Goal: Task Accomplishment & Management: Manage account settings

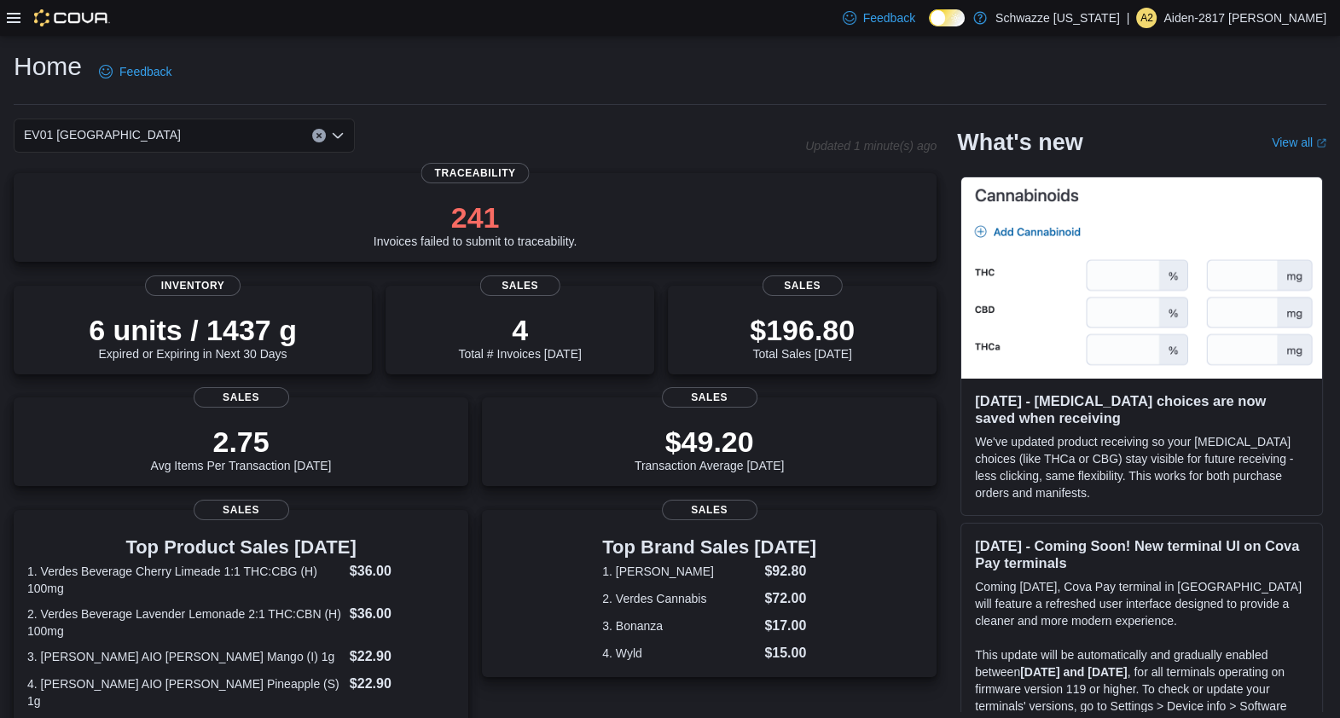
click at [14, 16] on icon at bounding box center [14, 18] width 14 height 14
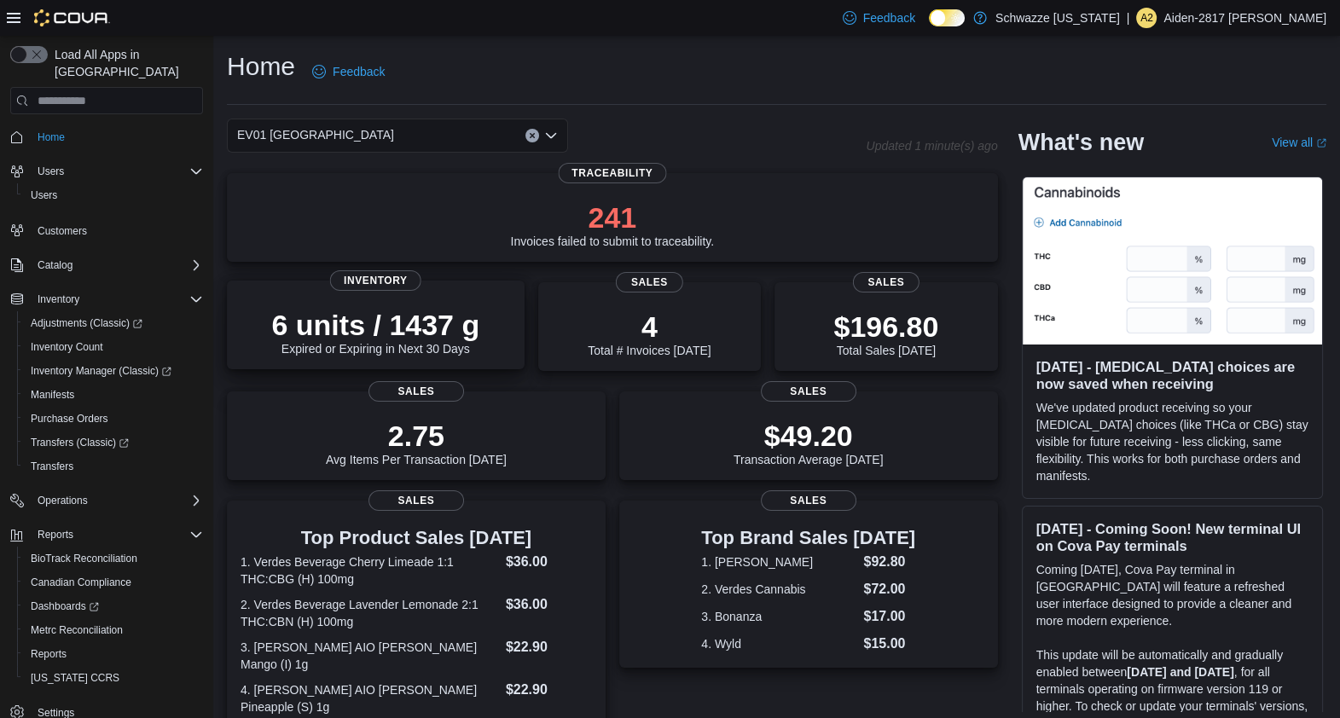
click at [441, 359] on div "6 units / 1437 g Expired or Expiring in Next 30 Days Inventory" at bounding box center [376, 325] width 298 height 89
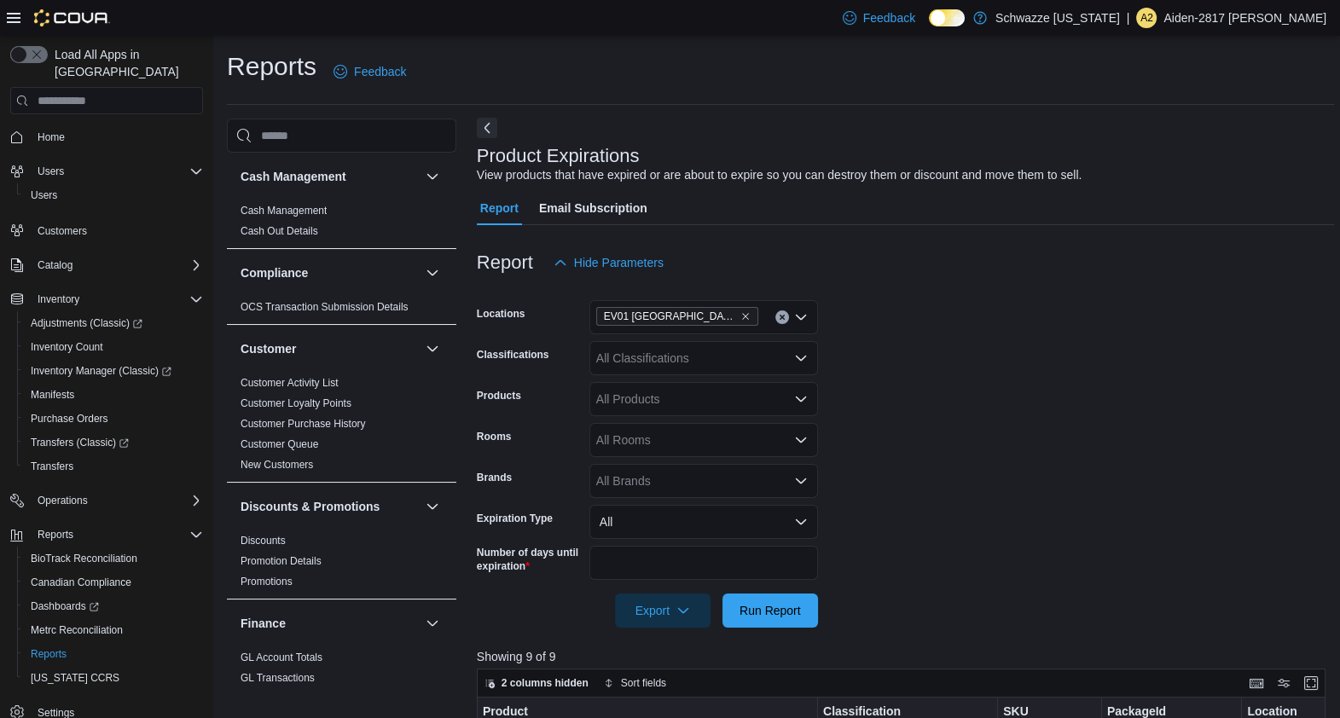
click at [490, 133] on button "Next" at bounding box center [487, 128] width 20 height 20
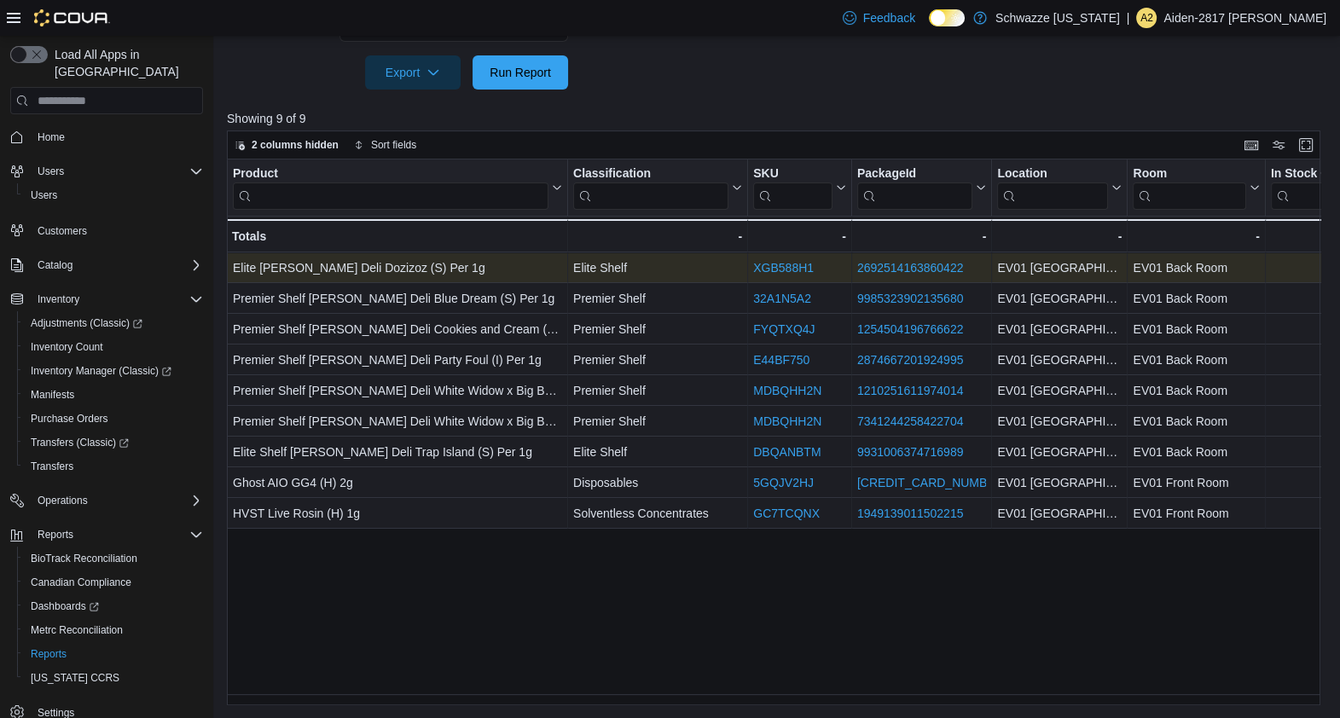
click at [936, 268] on link "2692514163860422" at bounding box center [910, 268] width 107 height 14
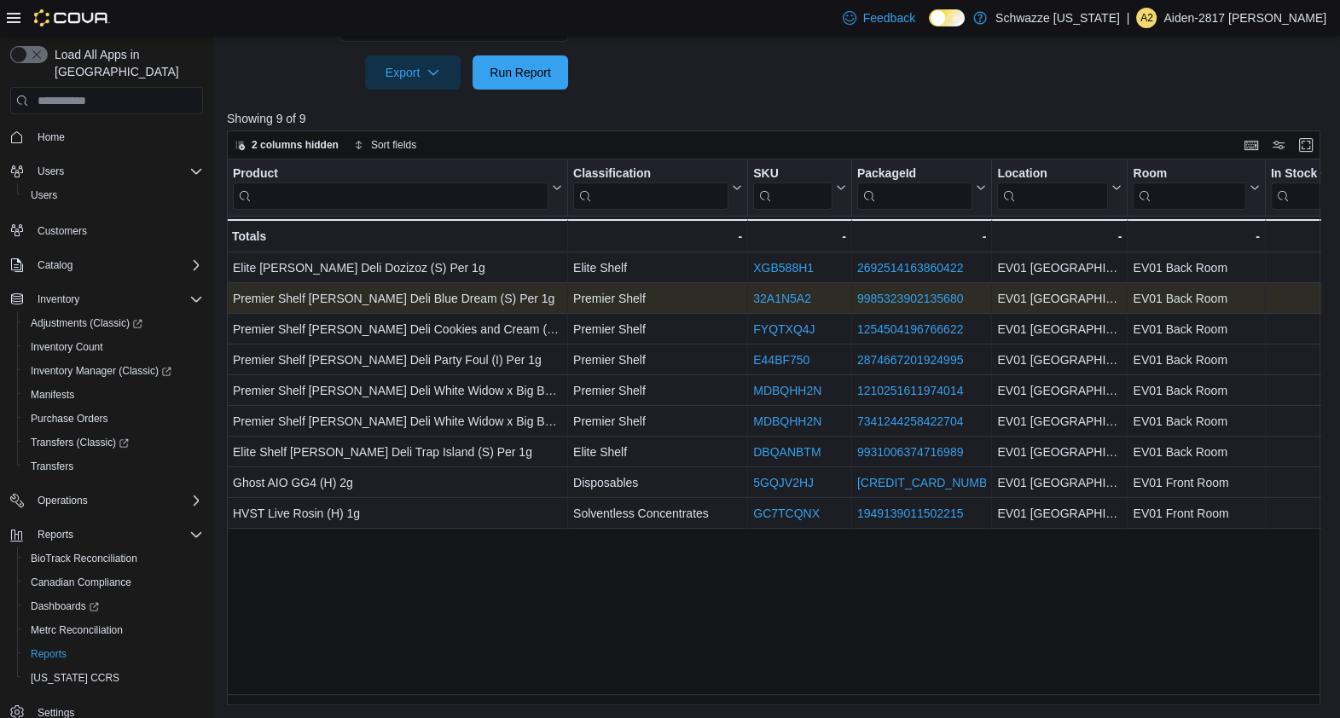
click at [919, 293] on link "9985323902135680" at bounding box center [910, 299] width 107 height 14
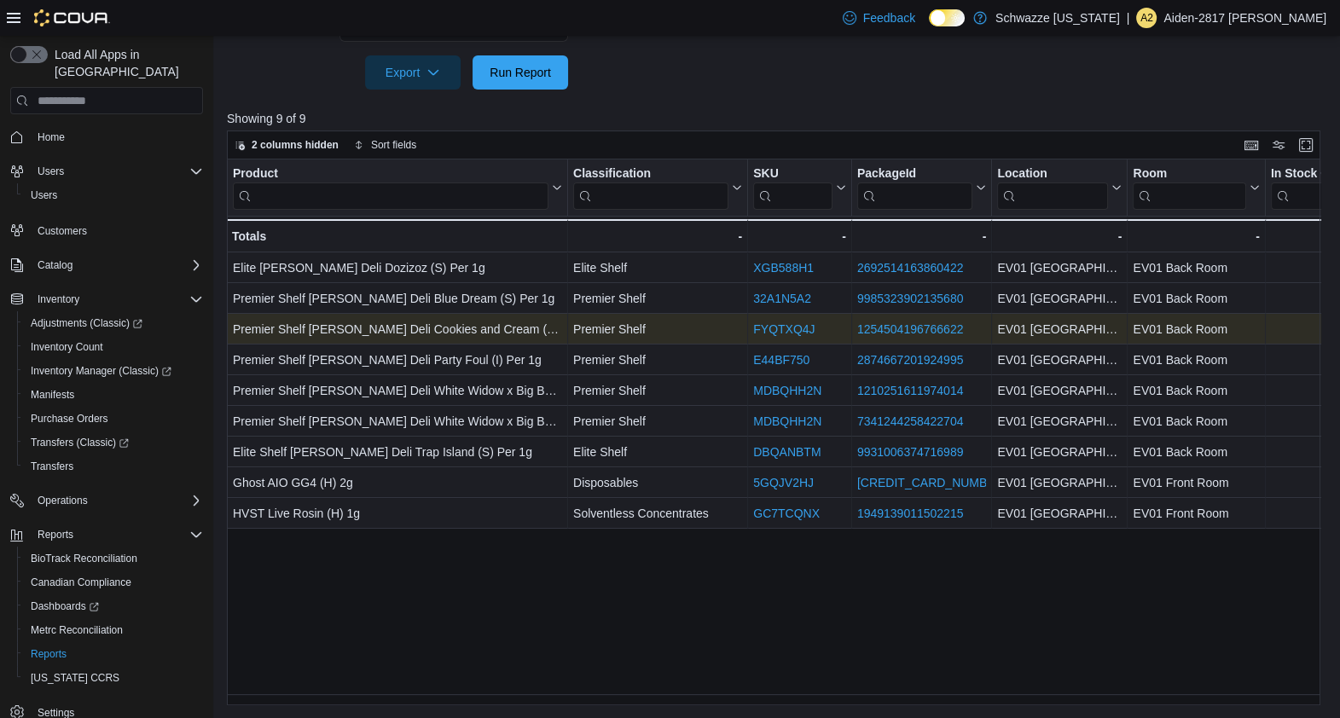
click at [919, 332] on link "1254504196766622" at bounding box center [910, 329] width 107 height 14
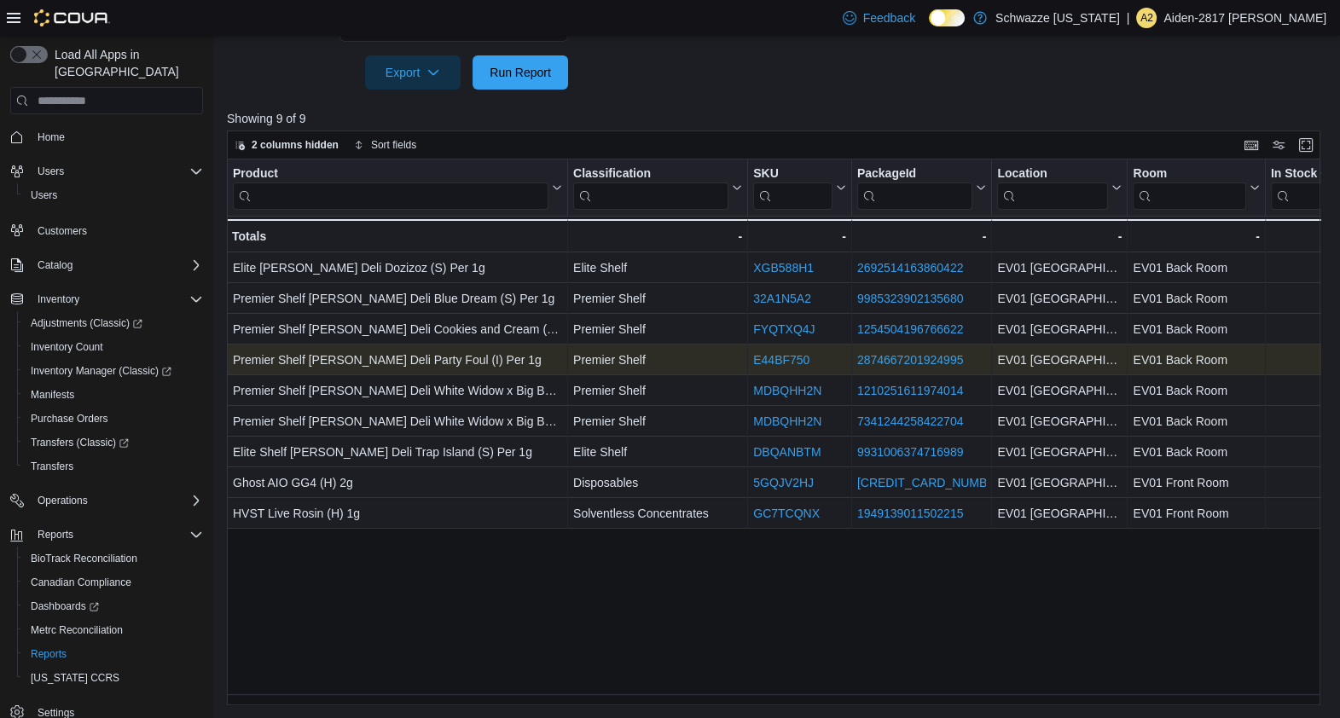
click at [913, 359] on link "2874667201924995" at bounding box center [910, 360] width 107 height 14
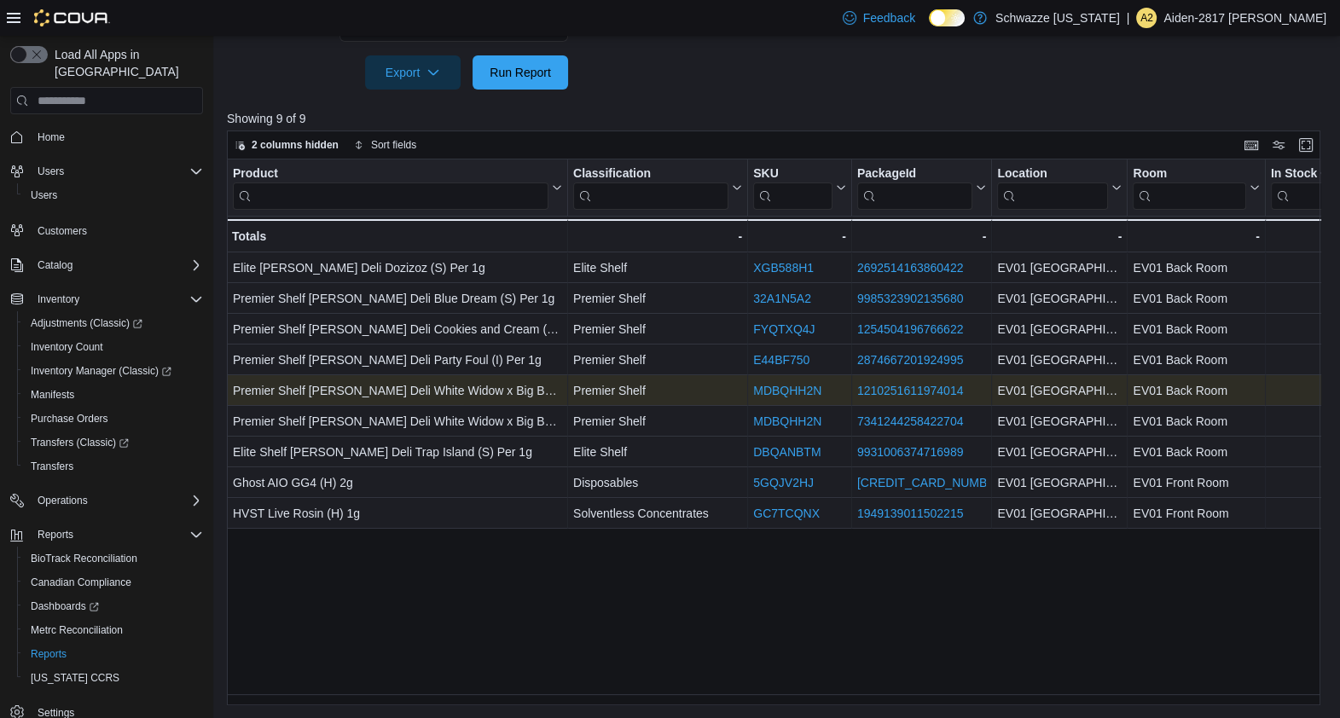
click at [939, 384] on link "1210251611974014" at bounding box center [910, 391] width 107 height 14
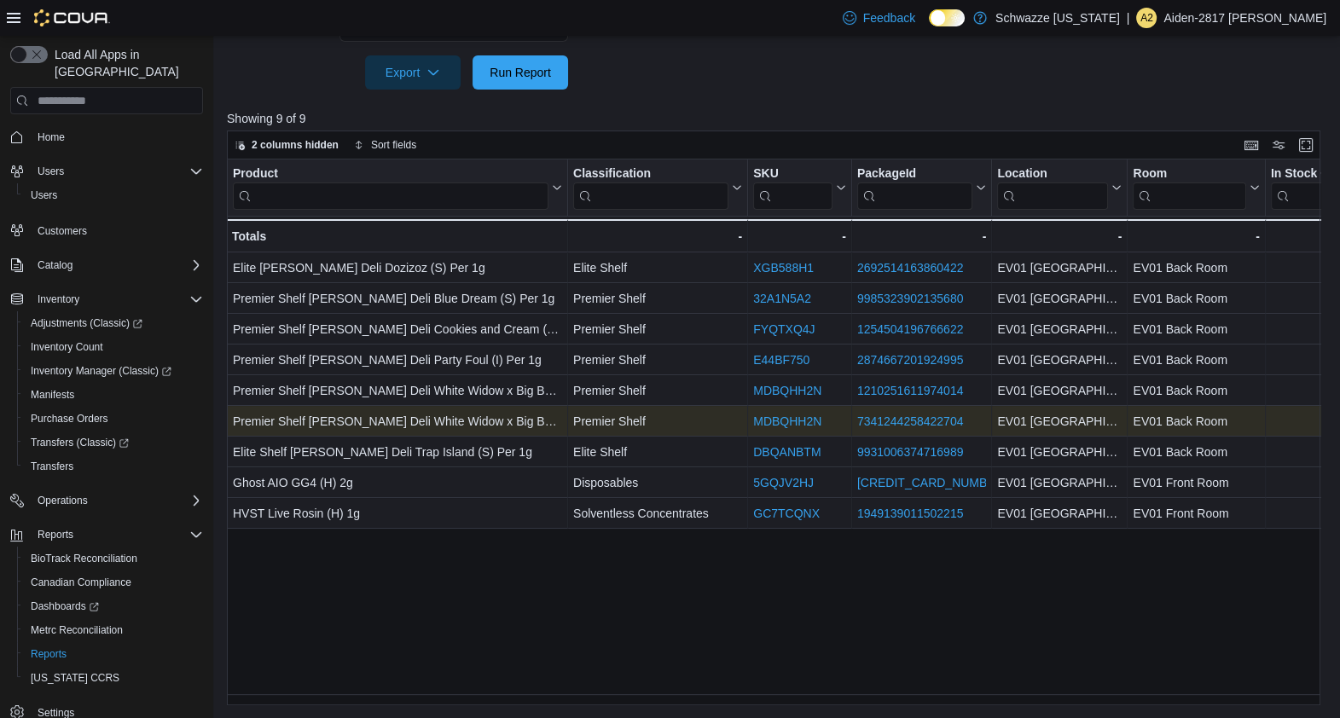
click at [919, 426] on link "7341244258422704" at bounding box center [910, 421] width 107 height 14
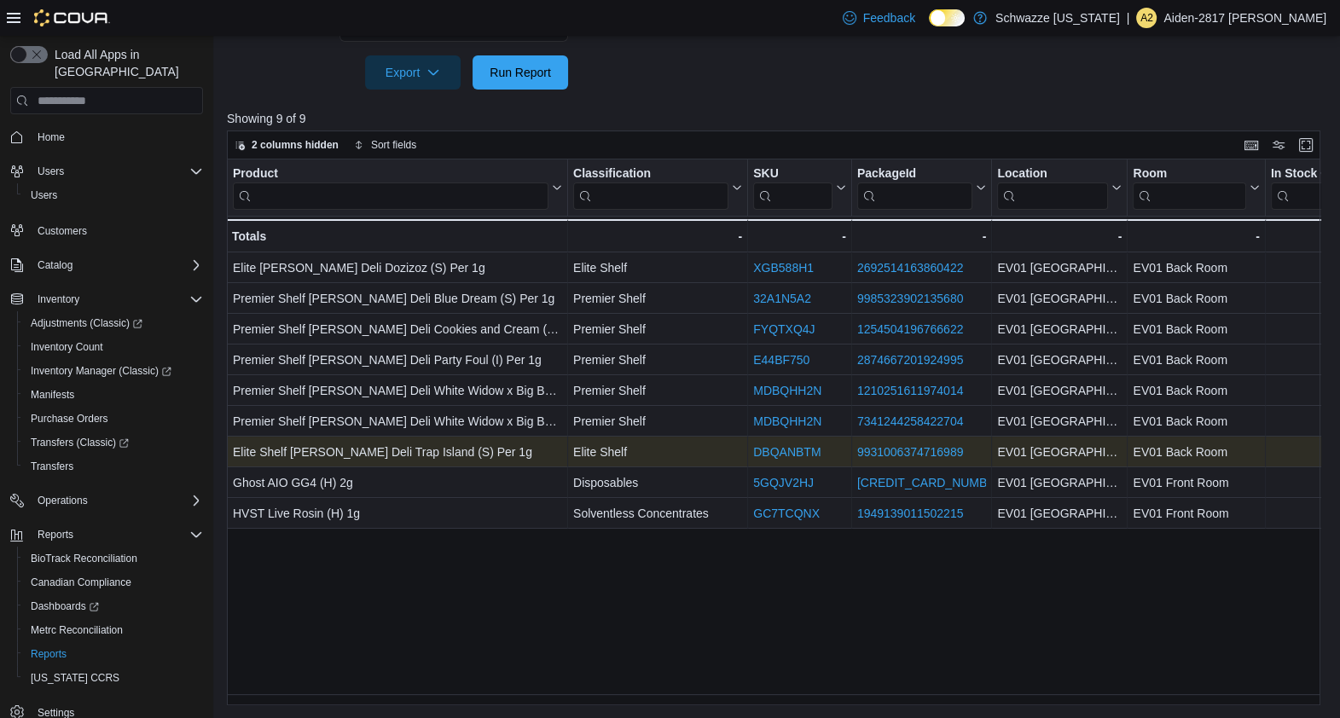
click at [947, 449] on link "9931006374716989" at bounding box center [910, 452] width 107 height 14
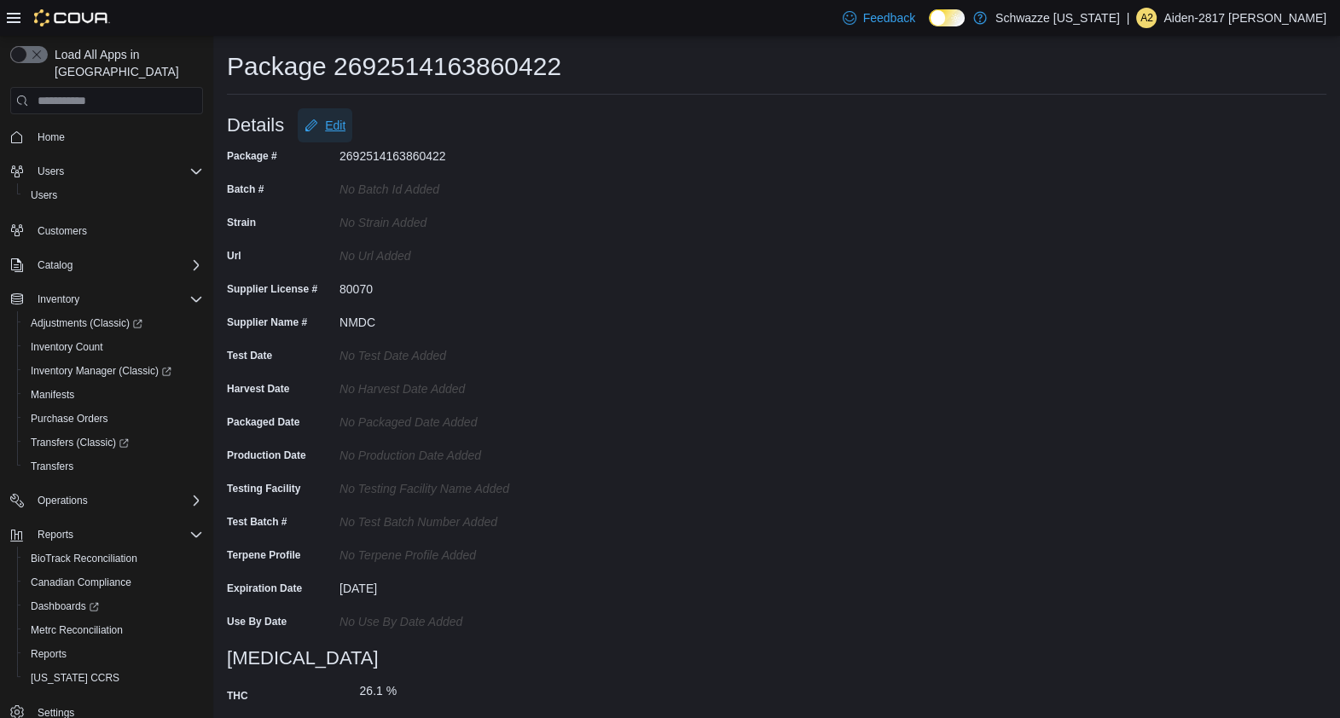
click at [333, 128] on span "Edit" at bounding box center [335, 125] width 20 height 17
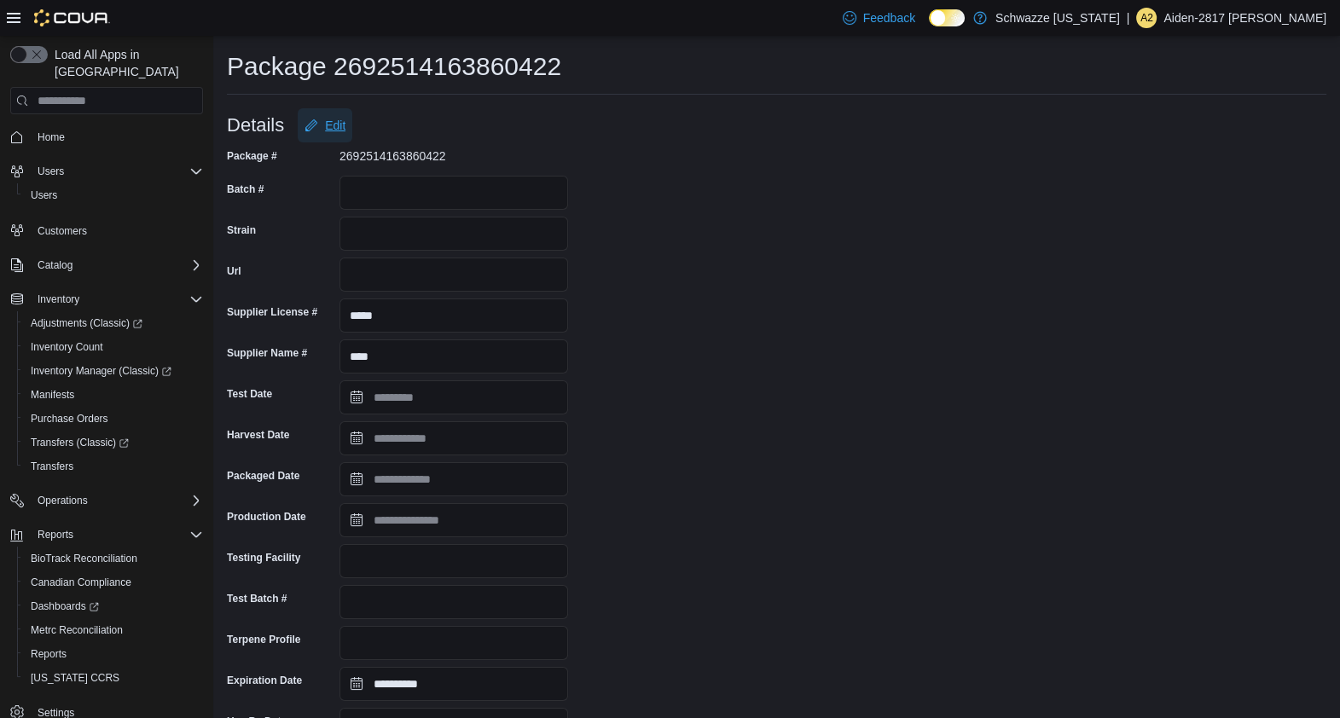
scroll to position [262, 0]
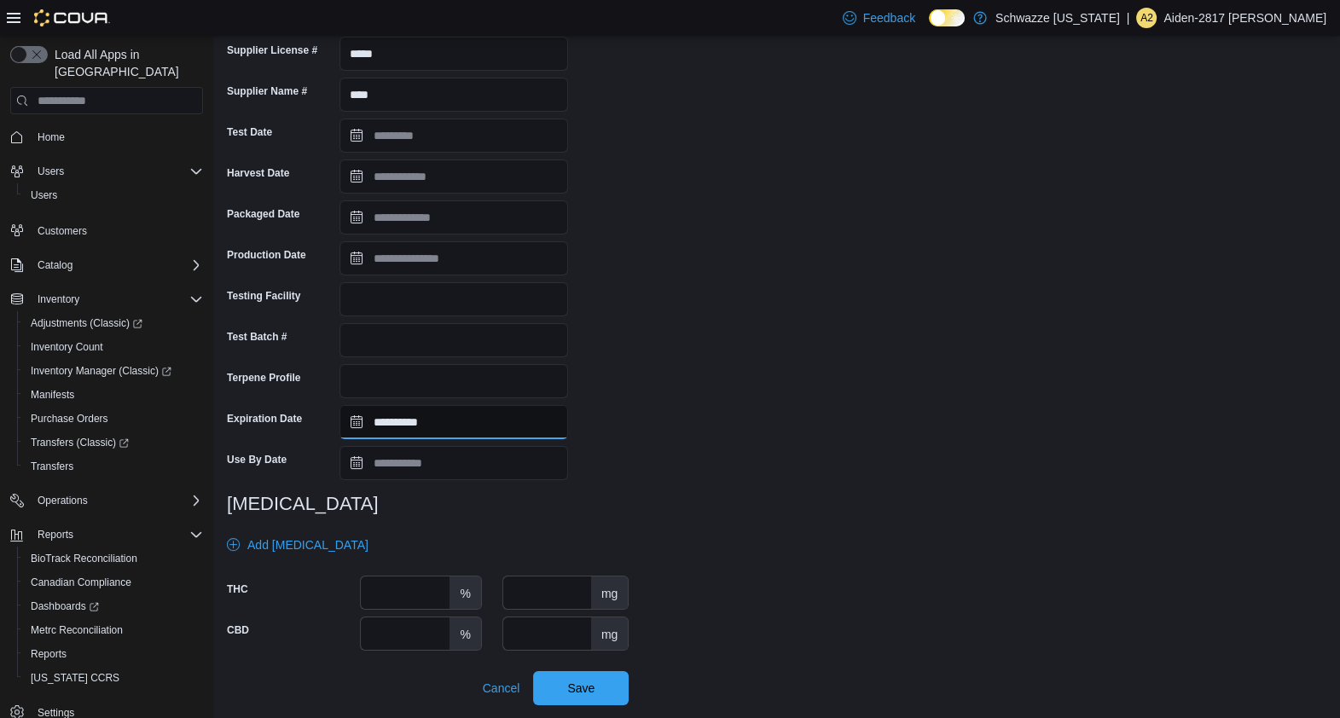
click at [417, 427] on input "**********" at bounding box center [453, 422] width 229 height 34
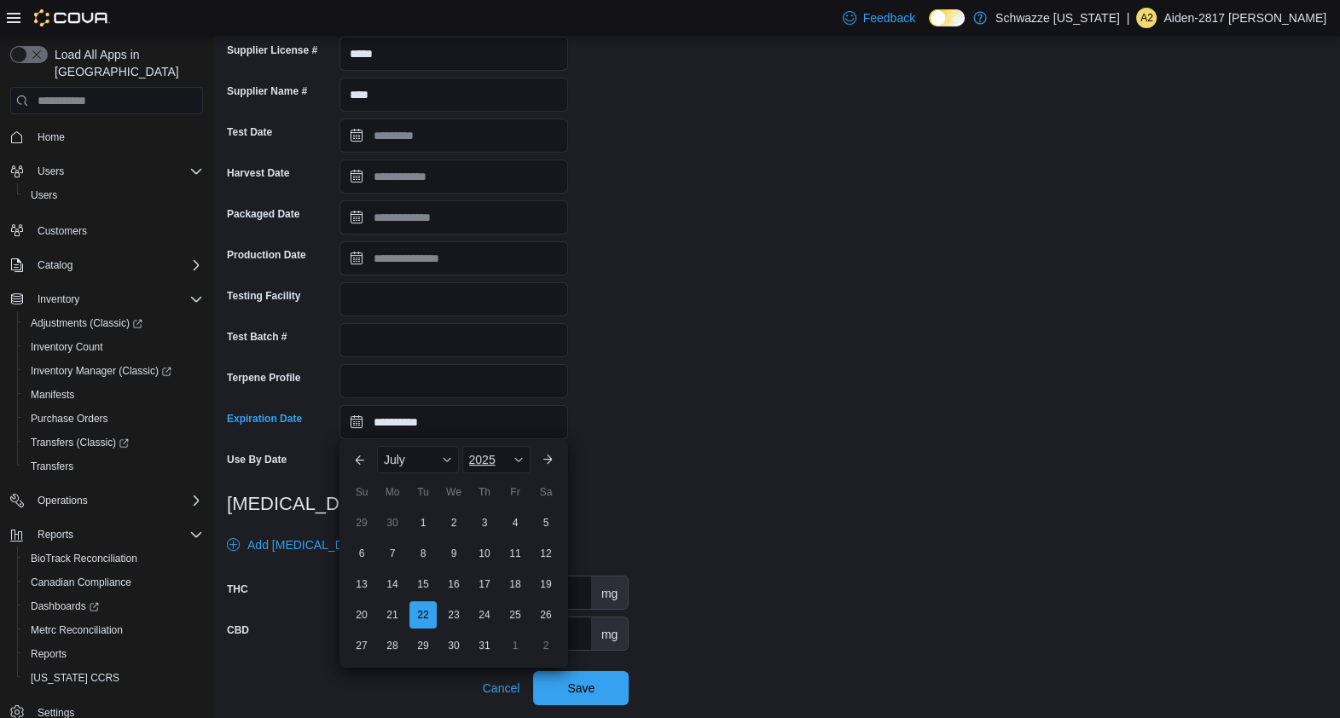
click at [526, 461] on div "2025" at bounding box center [496, 459] width 68 height 27
click at [501, 617] on div "2026" at bounding box center [505, 617] width 78 height 20
click at [409, 455] on div "July" at bounding box center [418, 459] width 82 height 27
click at [426, 655] on div "September" at bounding box center [436, 654] width 113 height 20
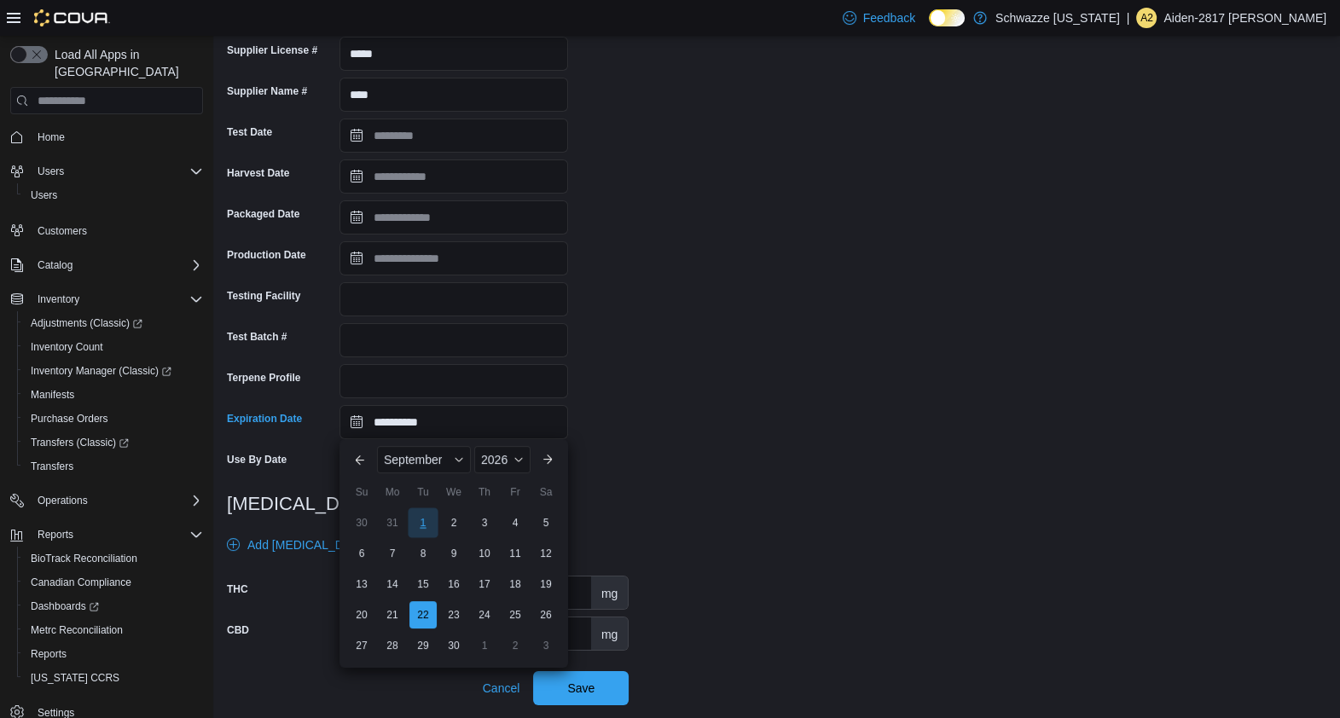
click at [419, 524] on div "1" at bounding box center [423, 522] width 30 height 30
type input "**********"
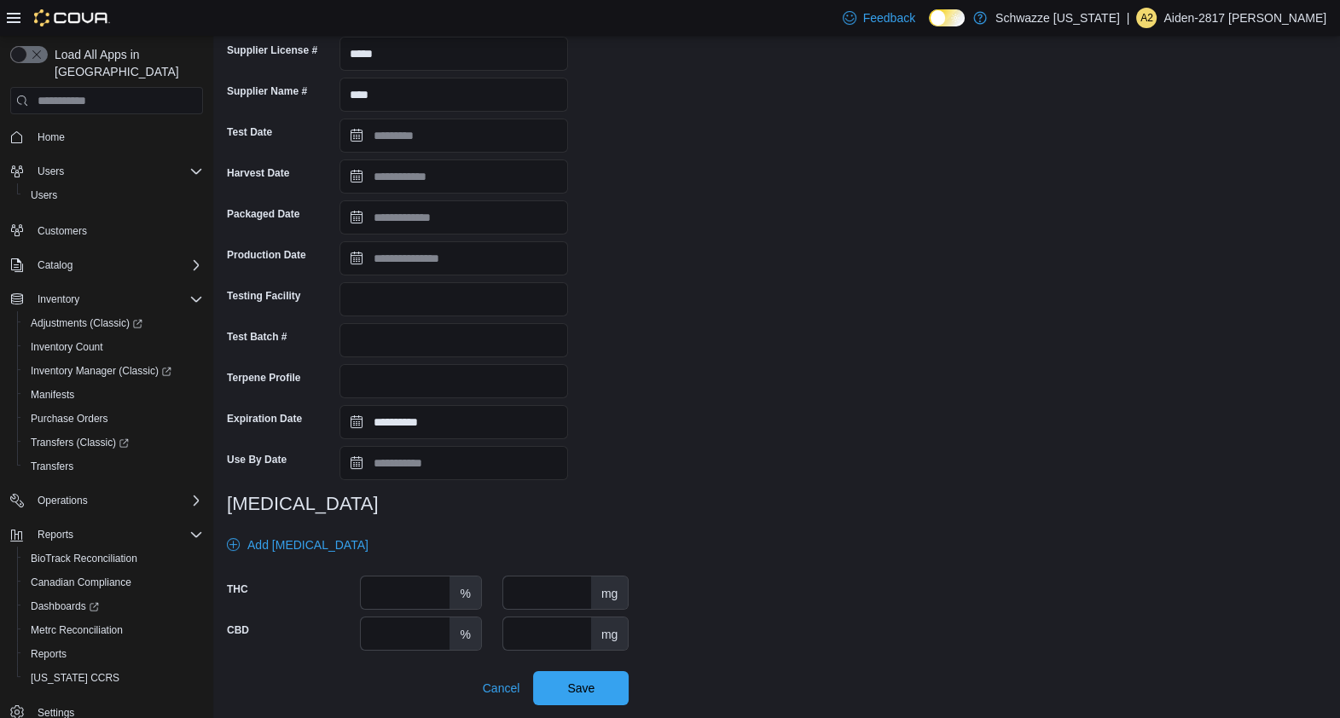
drag, startPoint x: 603, startPoint y: 685, endPoint x: 1079, endPoint y: 530, distance: 500.3
click at [1079, 530] on div "**********" at bounding box center [776, 293] width 1099 height 825
click at [588, 685] on span "Save" at bounding box center [580, 687] width 27 height 17
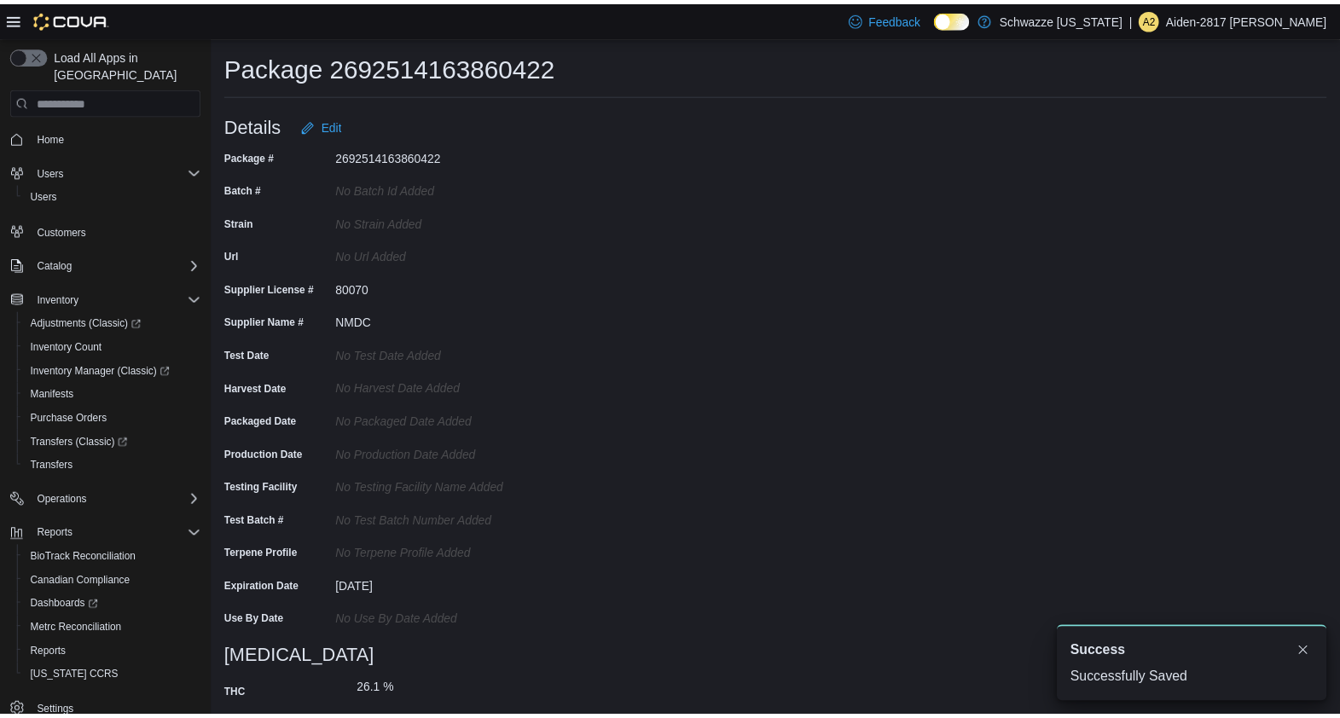
scroll to position [0, 0]
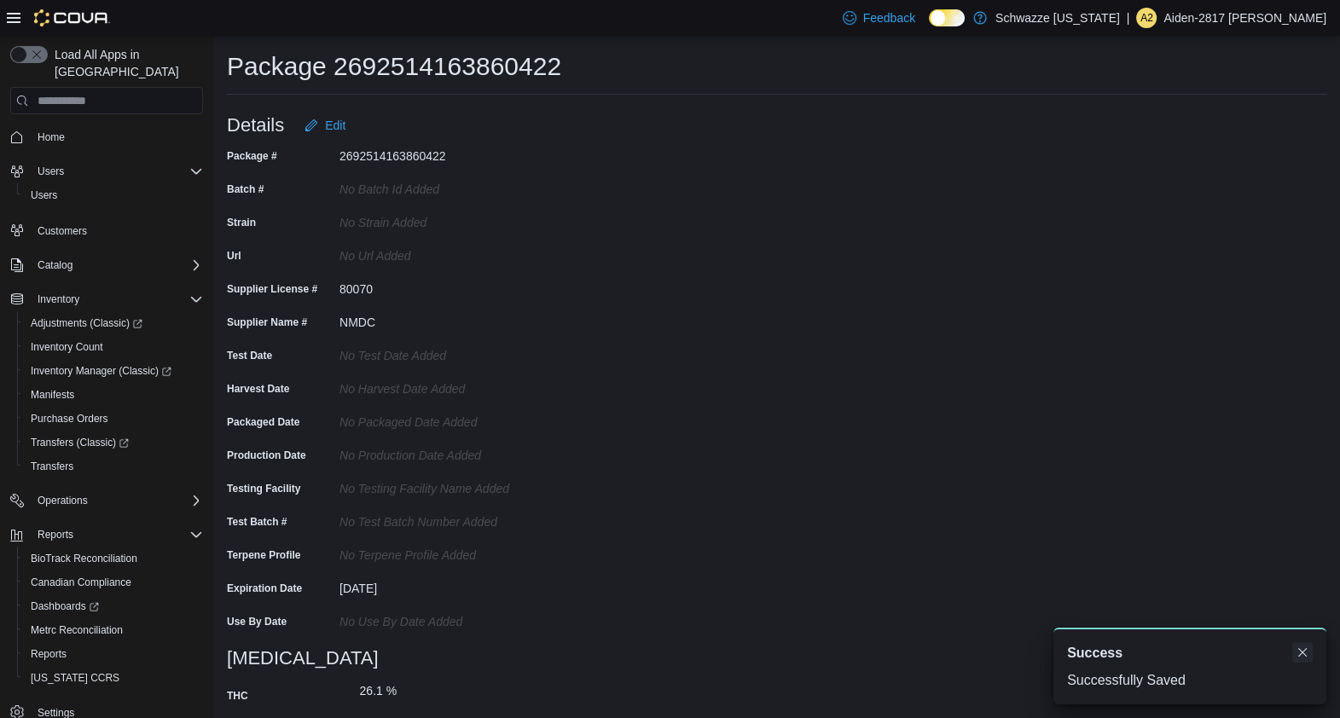
click at [1303, 649] on button "Dismiss toast" at bounding box center [1302, 652] width 20 height 20
click at [332, 131] on span "Edit" at bounding box center [335, 125] width 20 height 17
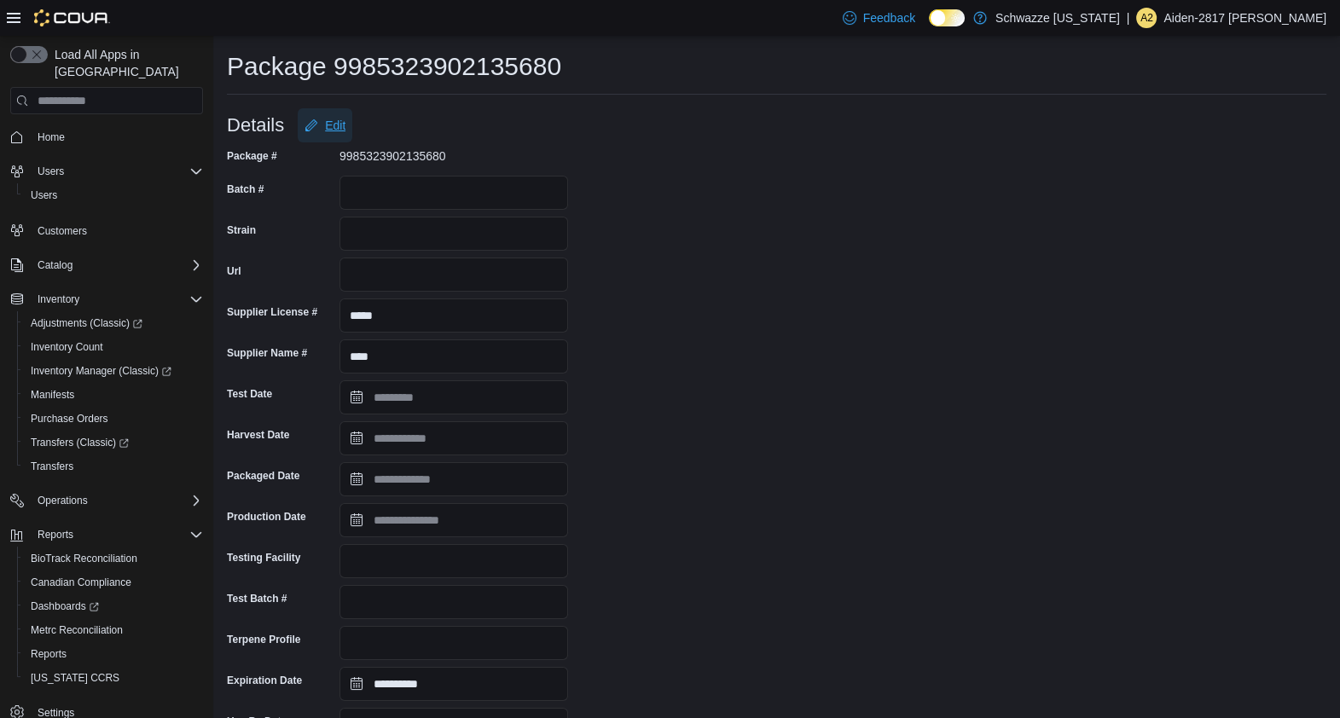
scroll to position [262, 0]
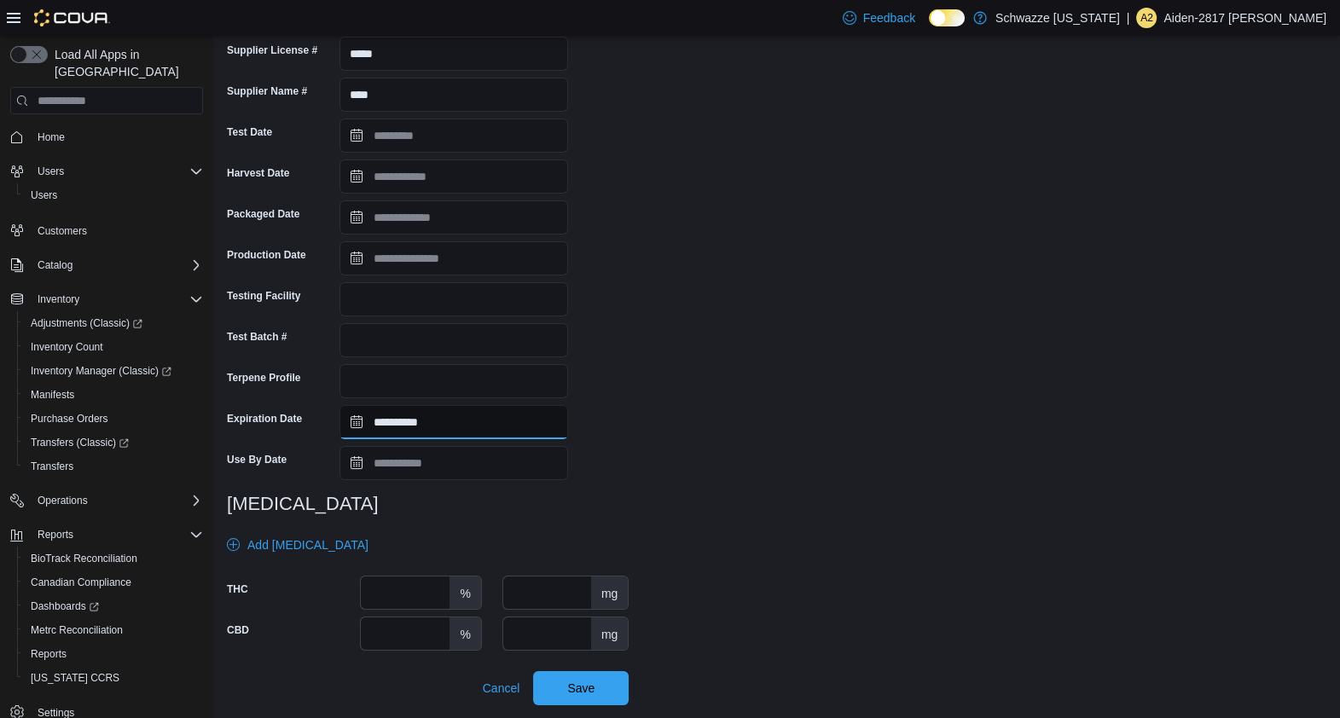
click at [509, 424] on input "**********" at bounding box center [453, 422] width 229 height 34
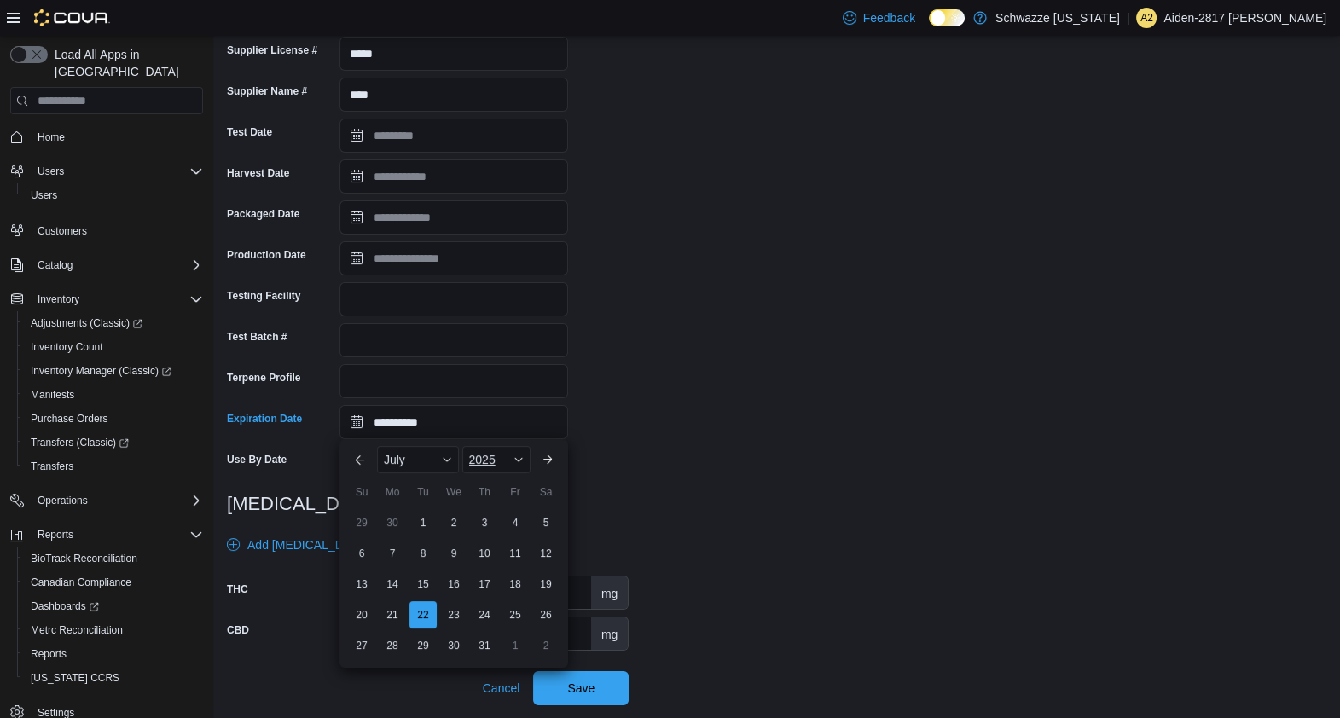
click at [513, 465] on div "2025" at bounding box center [496, 459] width 68 height 27
click at [502, 618] on div "You are focused on a year selector menu. Use the up and down arrows to select a…" at bounding box center [504, 605] width 85 height 416
click at [494, 637] on div "2026" at bounding box center [505, 632] width 78 height 20
click at [426, 456] on div "July" at bounding box center [418, 459] width 82 height 27
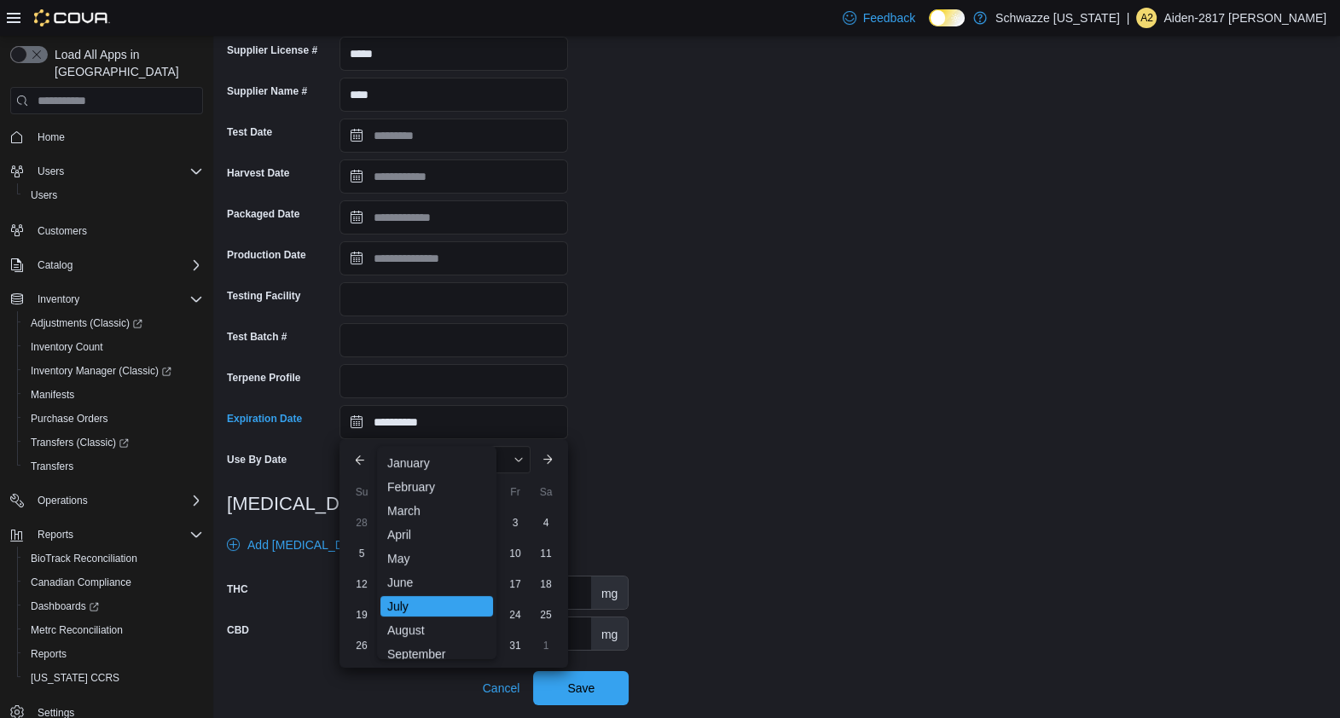
click at [444, 653] on div "September" at bounding box center [436, 654] width 113 height 20
click at [430, 519] on div "1" at bounding box center [423, 522] width 30 height 30
type input "**********"
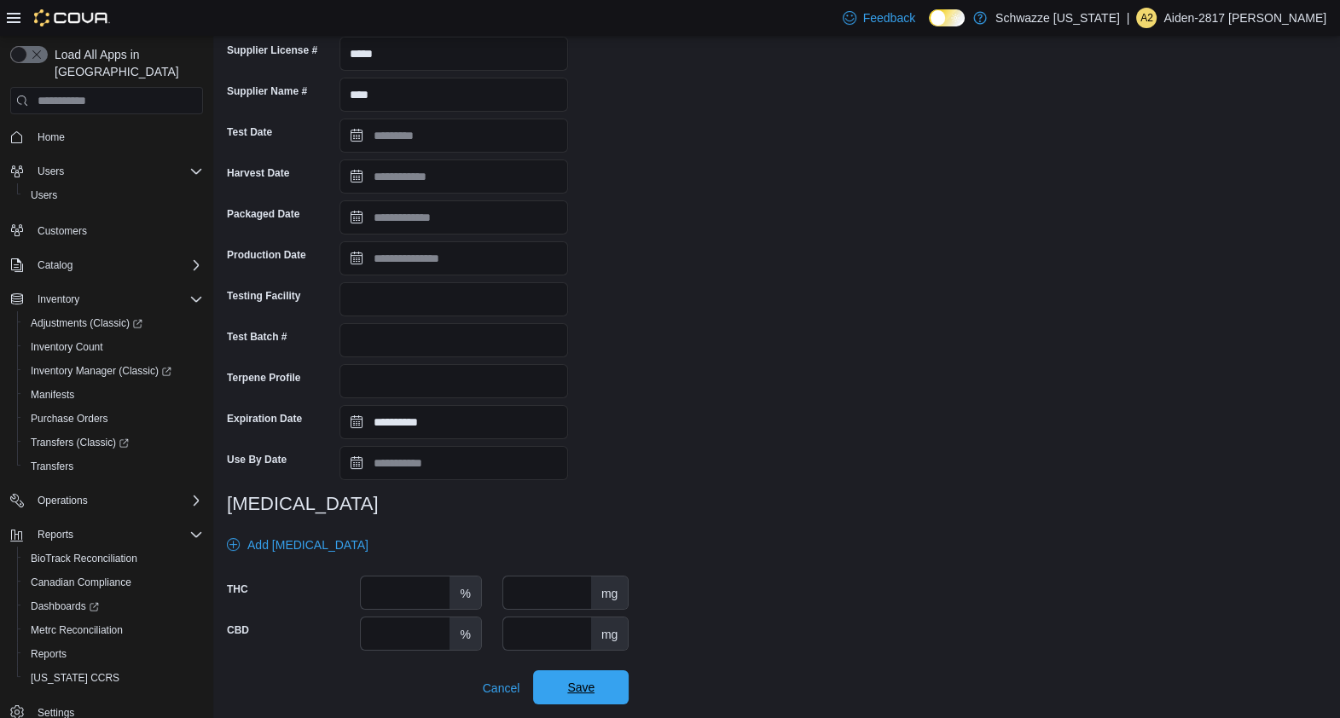
click at [608, 693] on span "Save" at bounding box center [580, 687] width 75 height 34
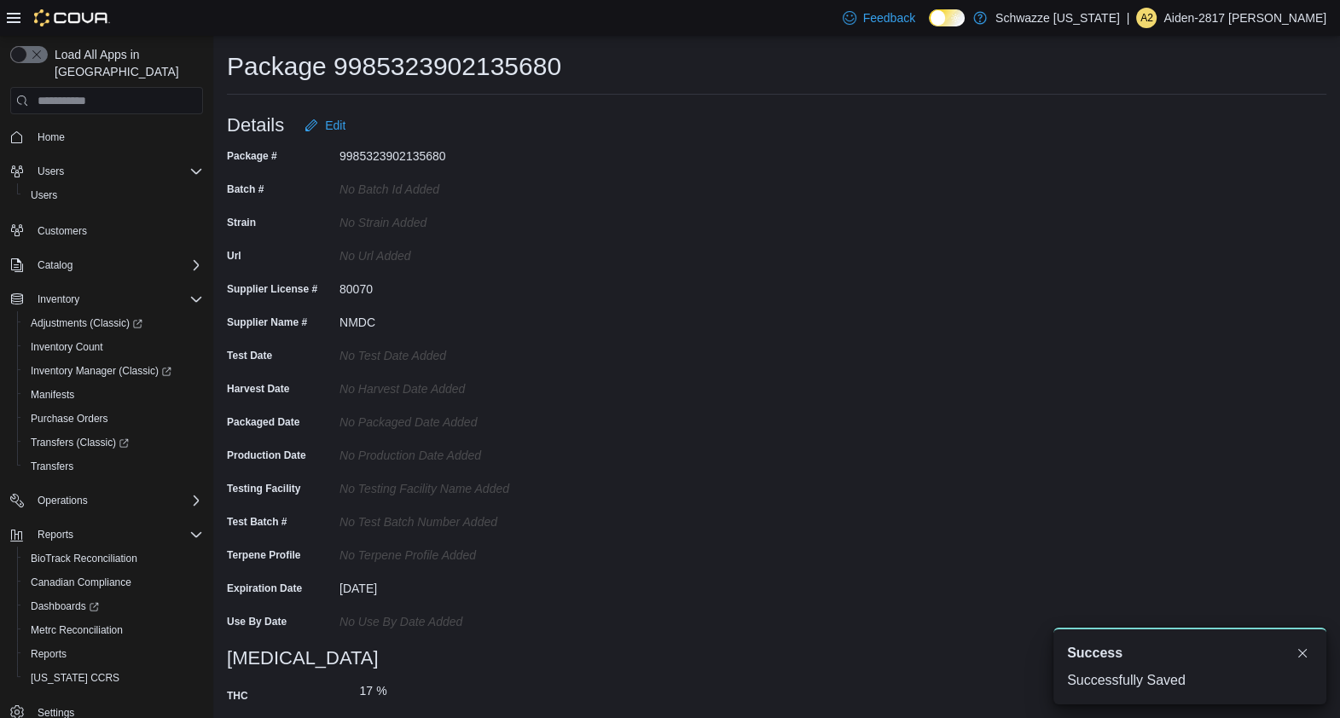
scroll to position [0, 0]
click at [330, 132] on span "Edit" at bounding box center [335, 125] width 20 height 17
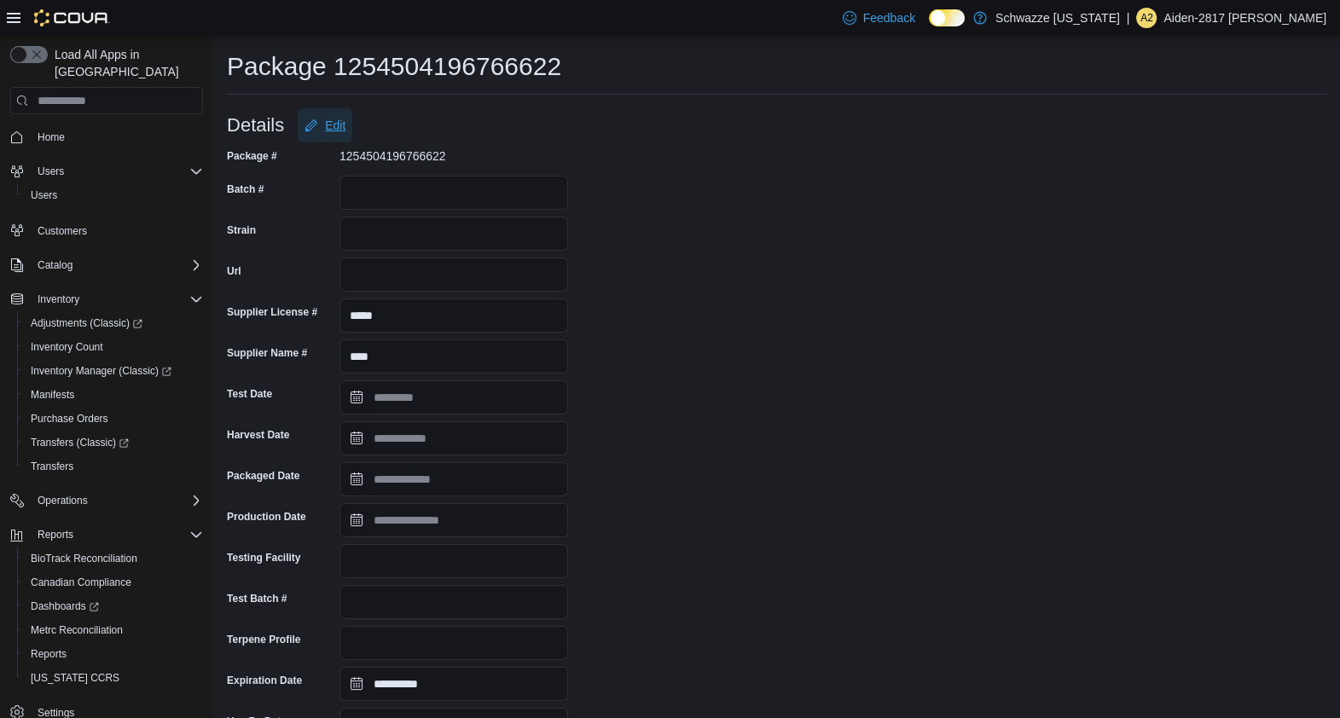
scroll to position [262, 0]
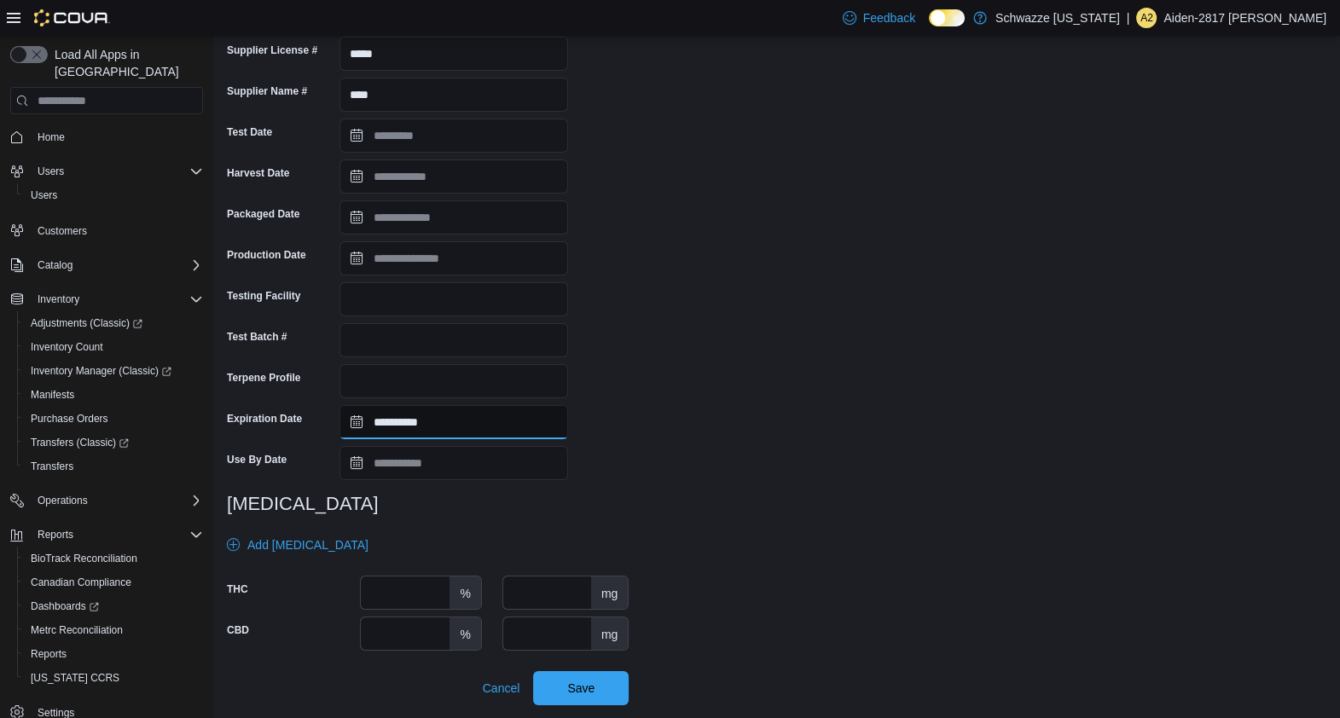
click at [473, 428] on input "**********" at bounding box center [453, 422] width 229 height 34
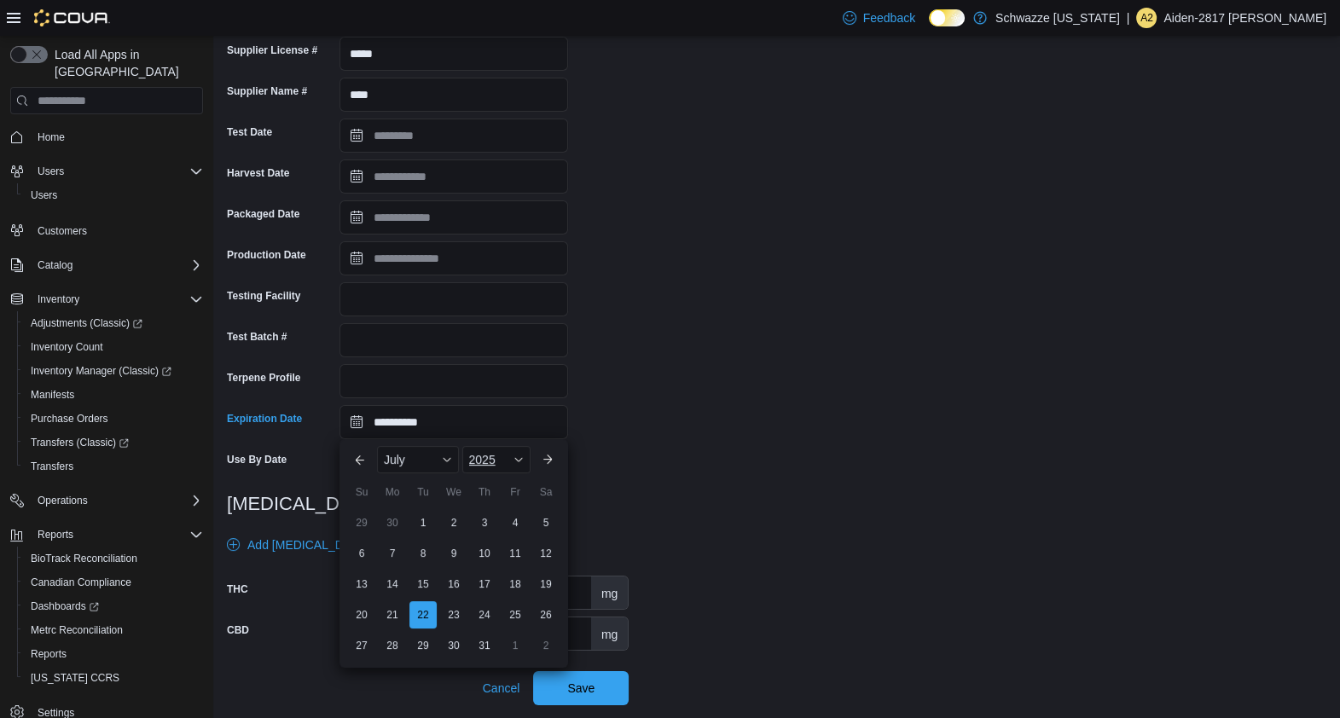
click at [517, 456] on span "Button. Open the year selector. 2025 is currently selected." at bounding box center [518, 460] width 10 height 10
click at [507, 636] on div "2026" at bounding box center [505, 645] width 78 height 20
click at [449, 461] on span "Button. Open the month selector. July is currently selected." at bounding box center [447, 460] width 10 height 10
click at [426, 652] on div "September" at bounding box center [436, 654] width 113 height 20
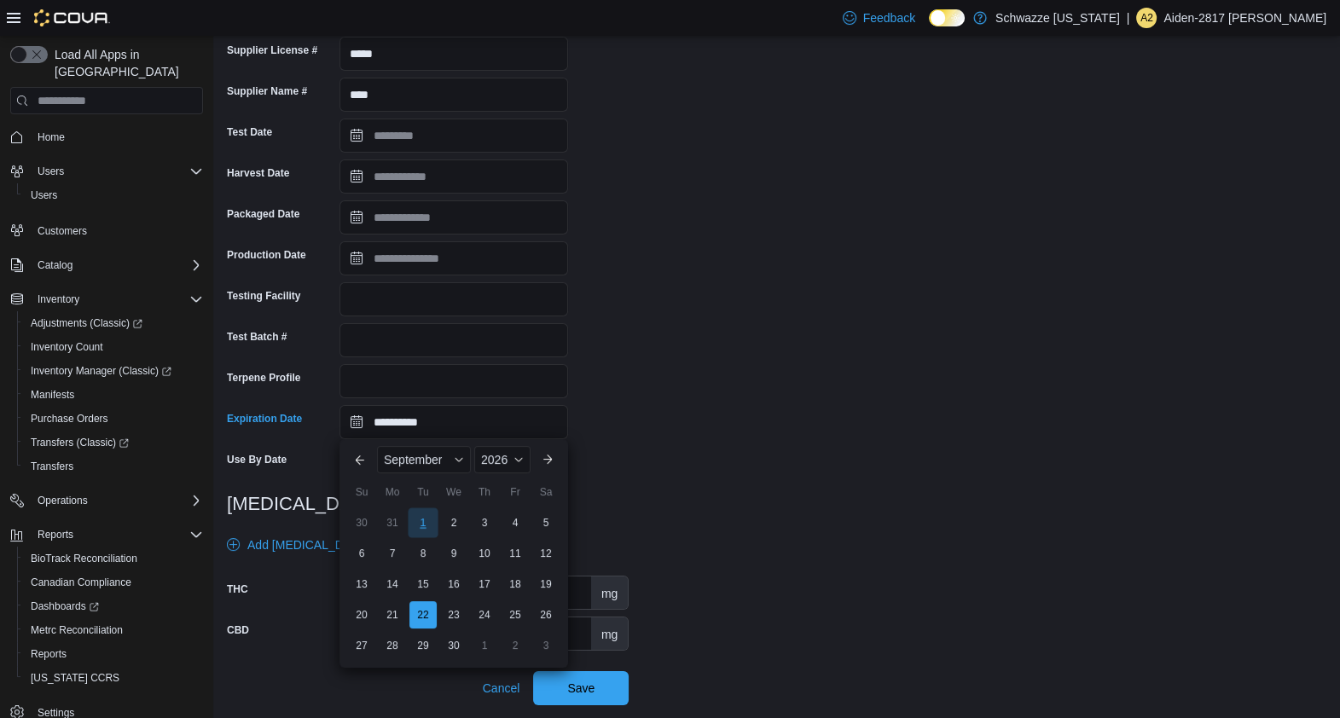
click at [418, 513] on div "1" at bounding box center [423, 522] width 30 height 30
type input "**********"
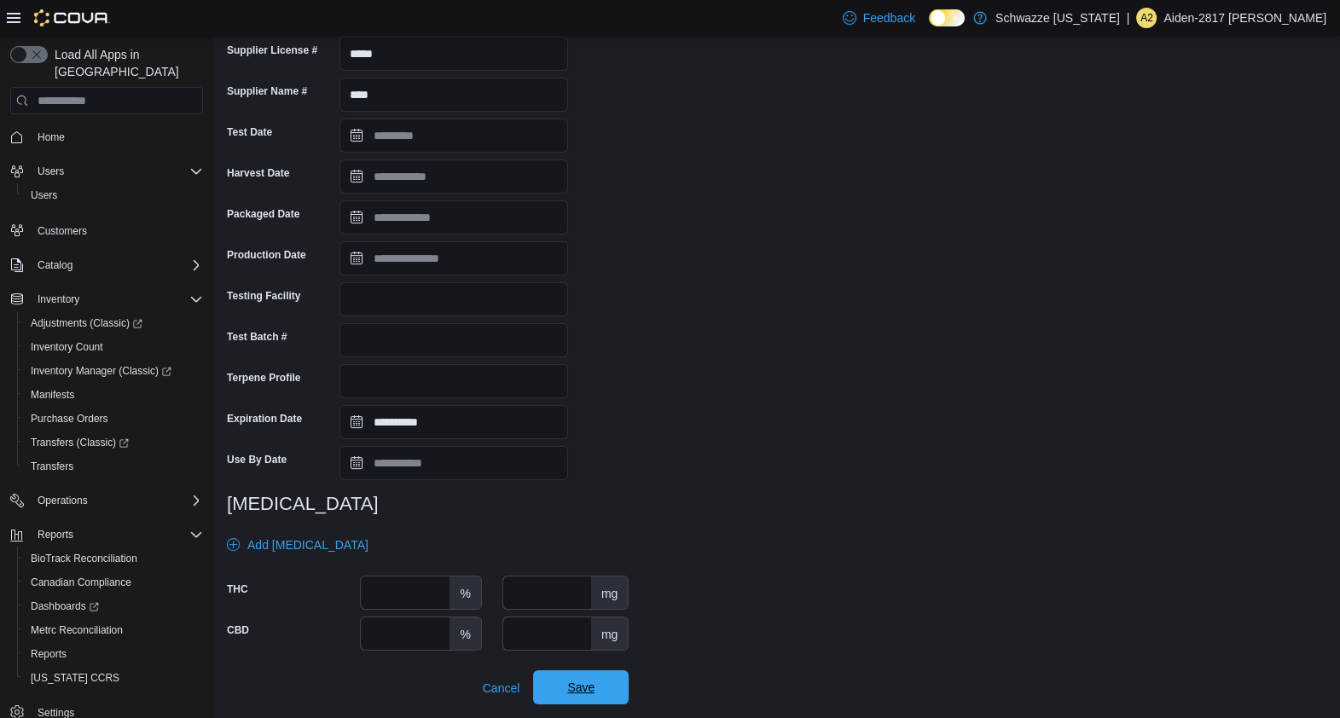
click at [609, 698] on span "Save" at bounding box center [580, 687] width 75 height 34
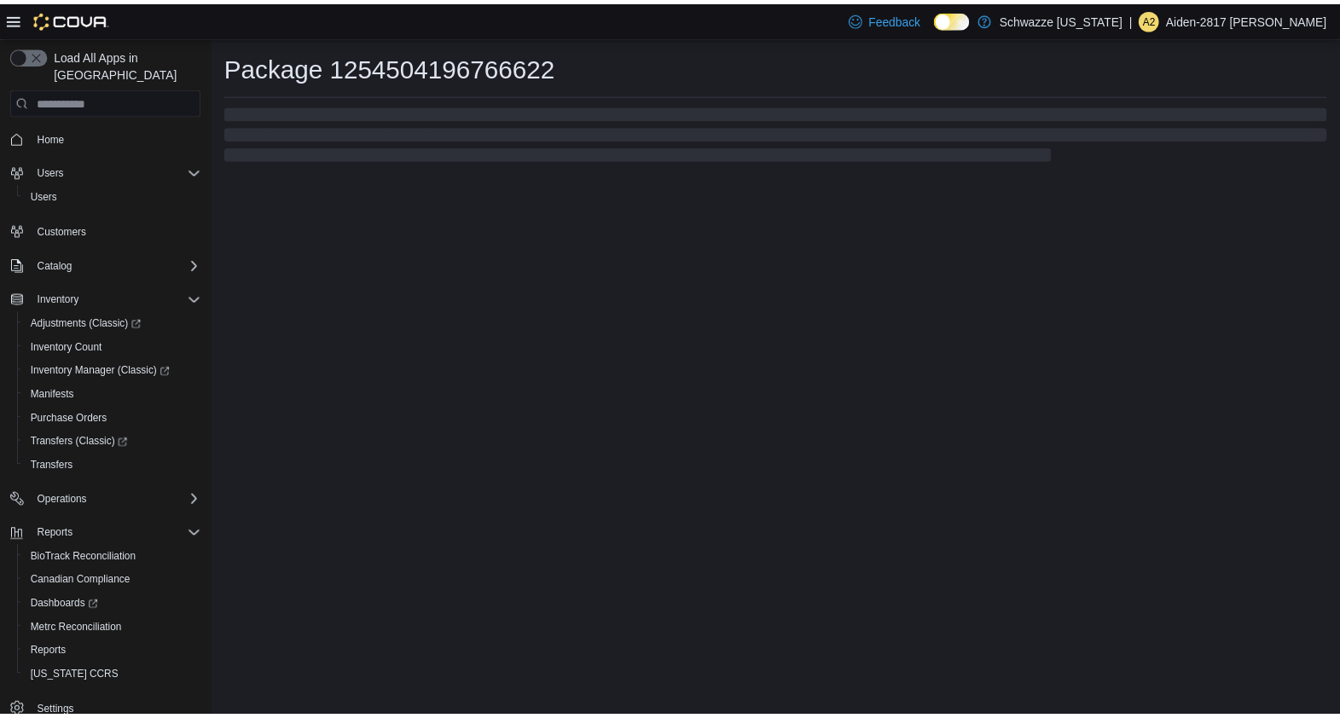
scroll to position [0, 0]
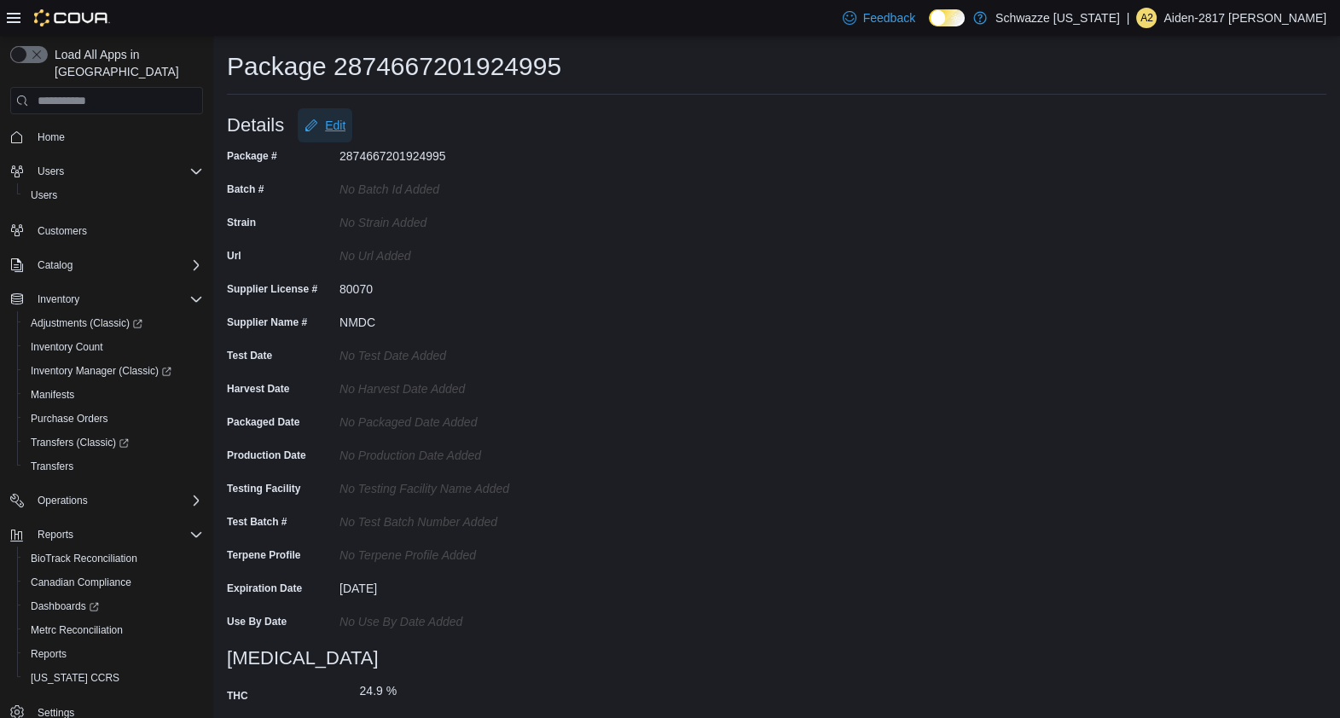
click at [337, 124] on span "Edit" at bounding box center [335, 125] width 20 height 17
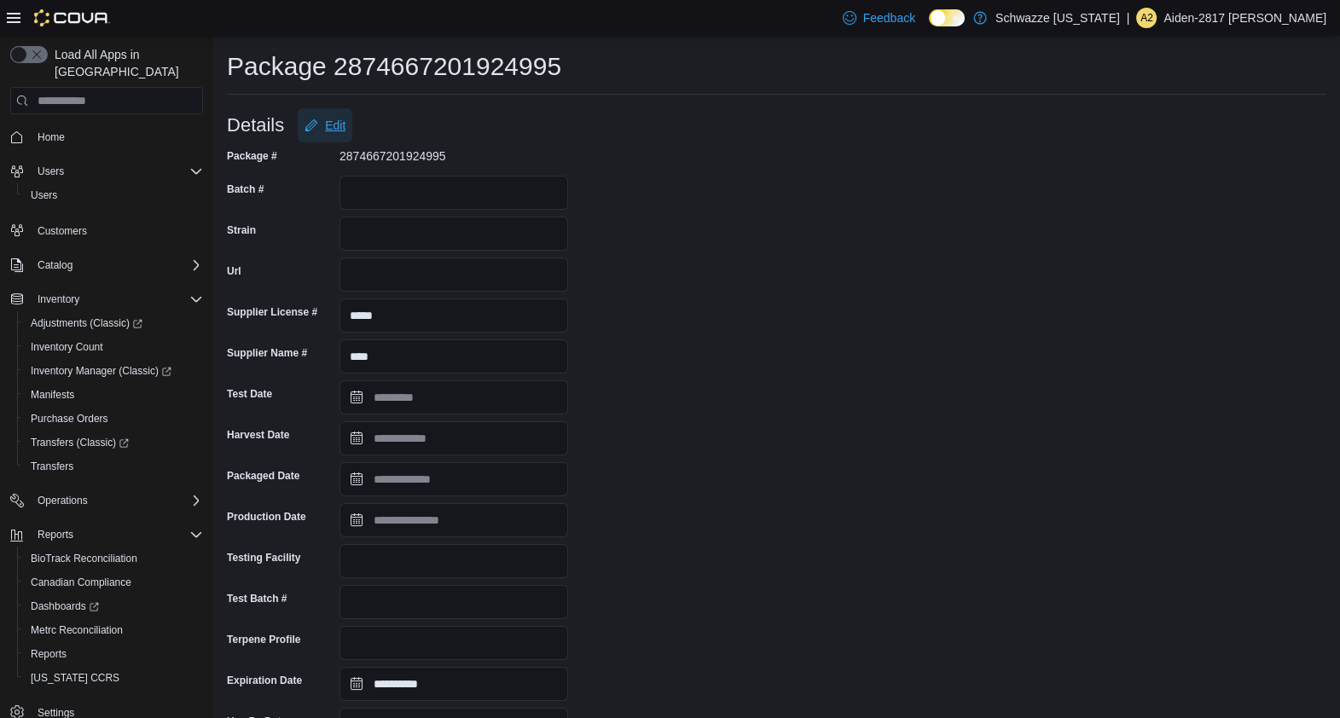
scroll to position [262, 0]
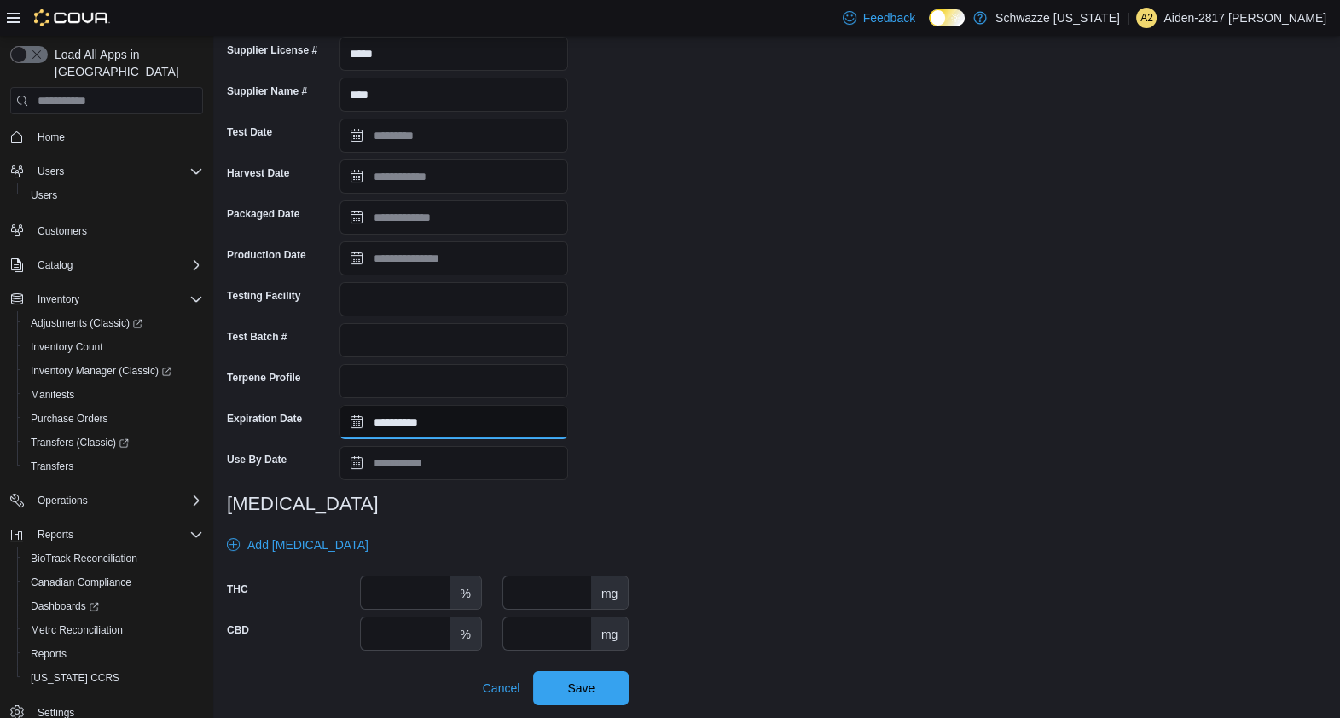
click at [452, 407] on input "**********" at bounding box center [453, 422] width 229 height 34
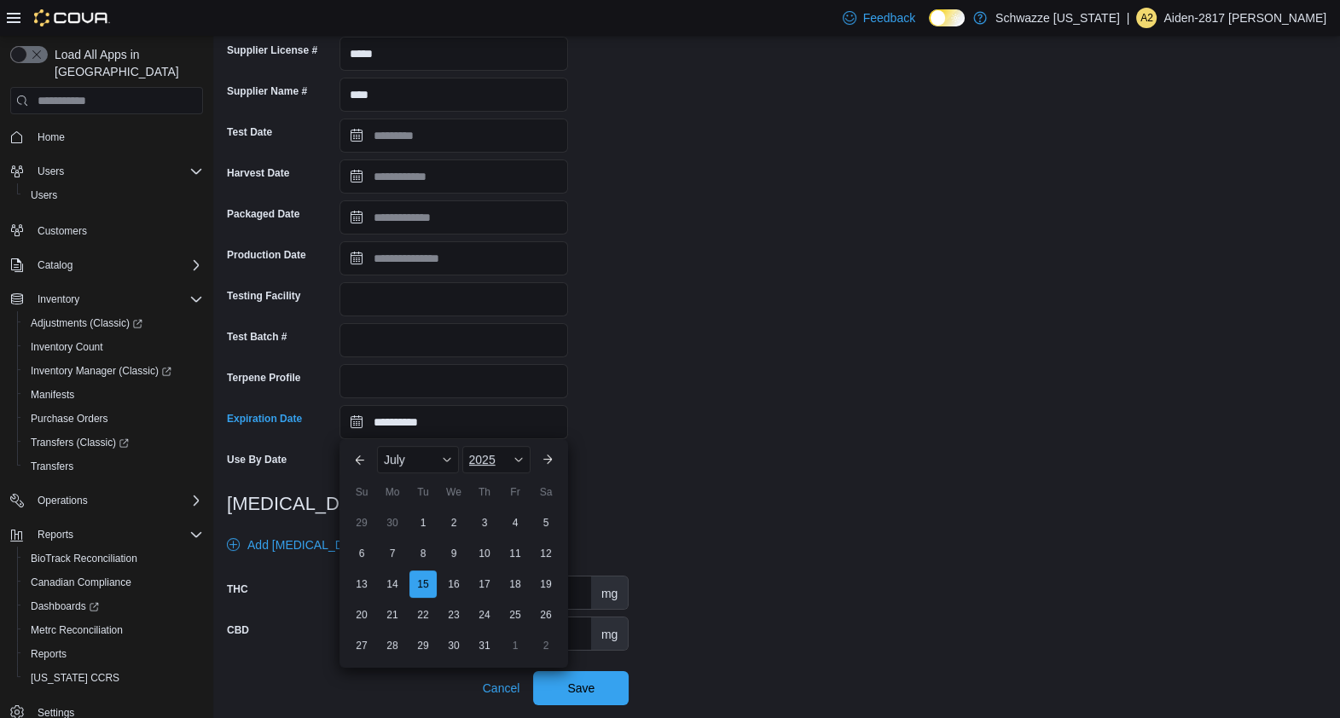
click at [516, 449] on div "2025" at bounding box center [496, 459] width 68 height 27
click at [499, 654] on div "2026" at bounding box center [505, 657] width 78 height 20
click at [448, 458] on span "Button. Open the month selector. July is currently selected." at bounding box center [447, 460] width 10 height 10
click at [428, 652] on div "September" at bounding box center [436, 654] width 113 height 20
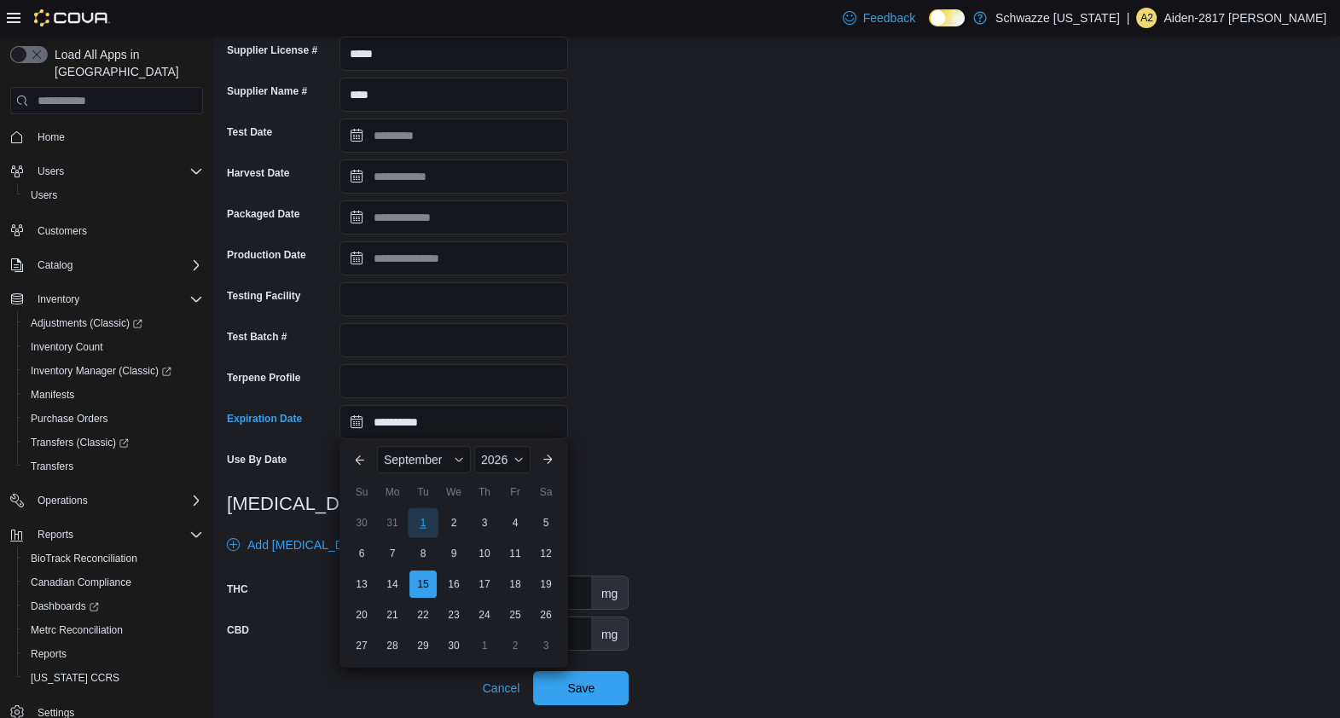
click at [429, 511] on div "1" at bounding box center [423, 522] width 30 height 30
type input "**********"
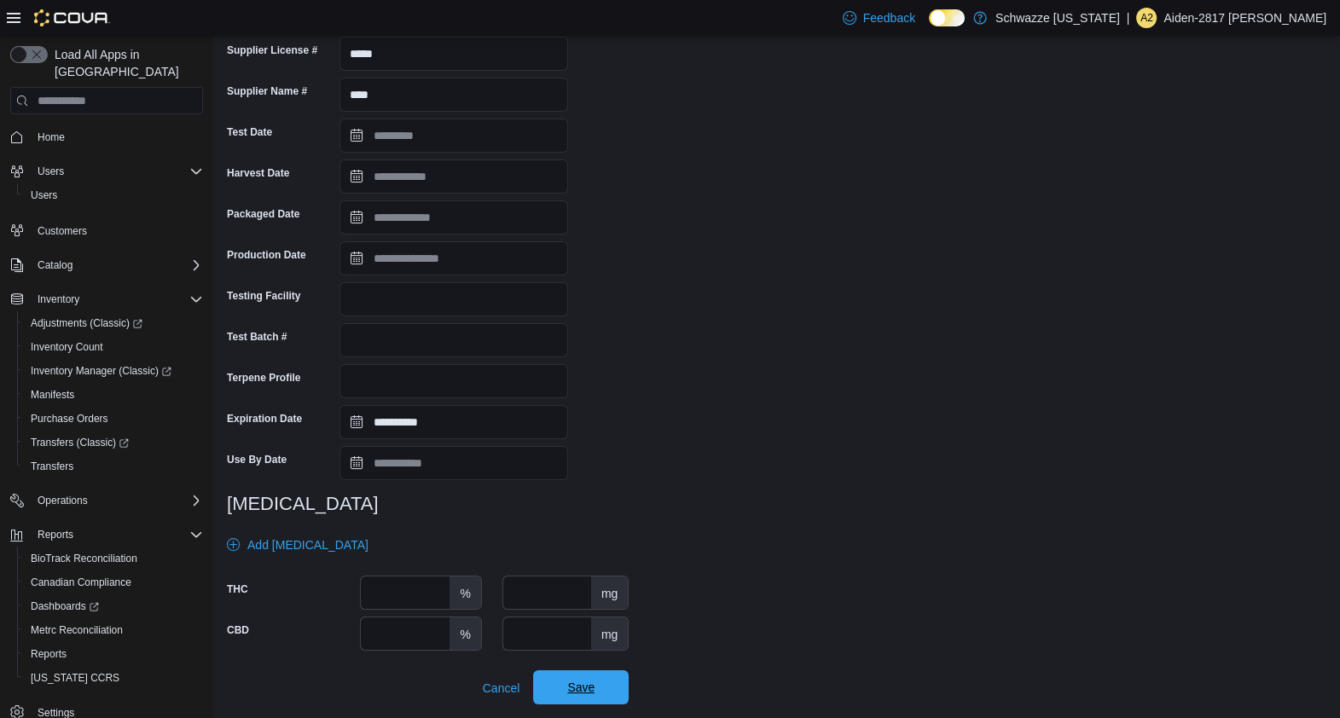
click at [580, 692] on span "Save" at bounding box center [580, 687] width 27 height 17
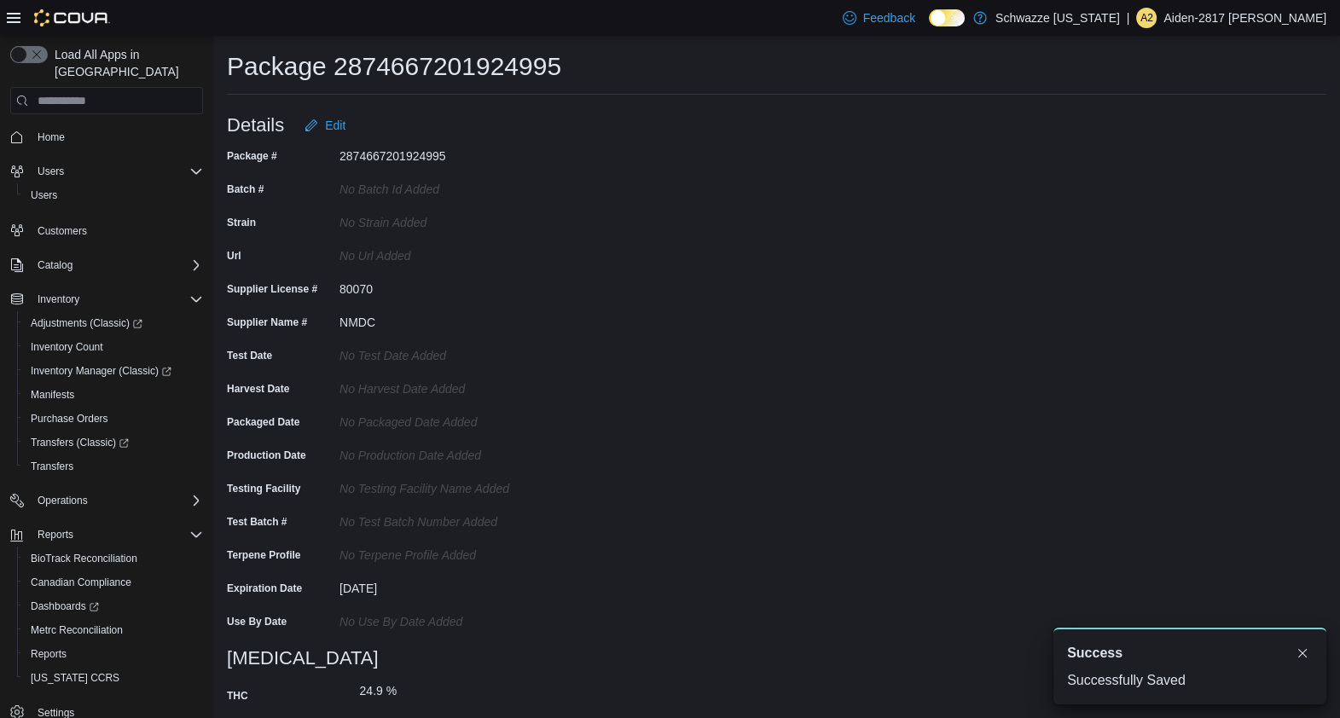
scroll to position [0, 0]
click at [343, 128] on span "Edit" at bounding box center [335, 125] width 20 height 17
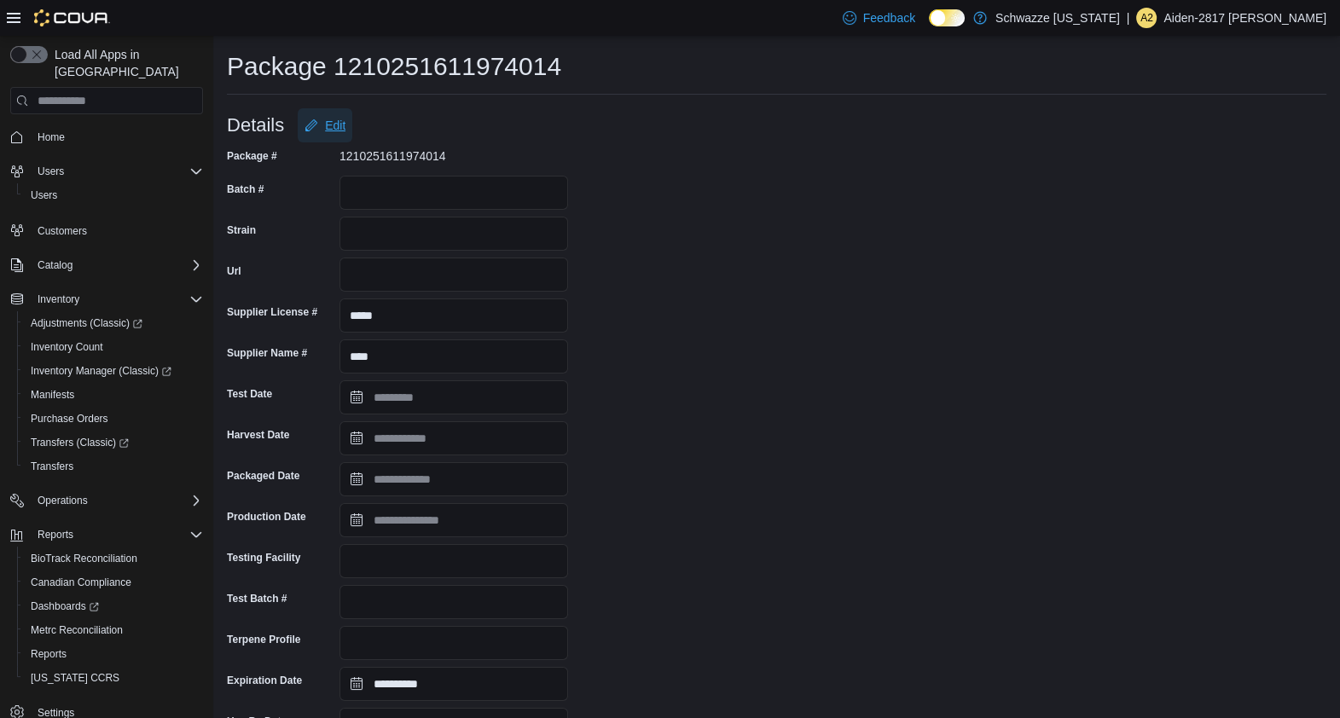
scroll to position [344, 0]
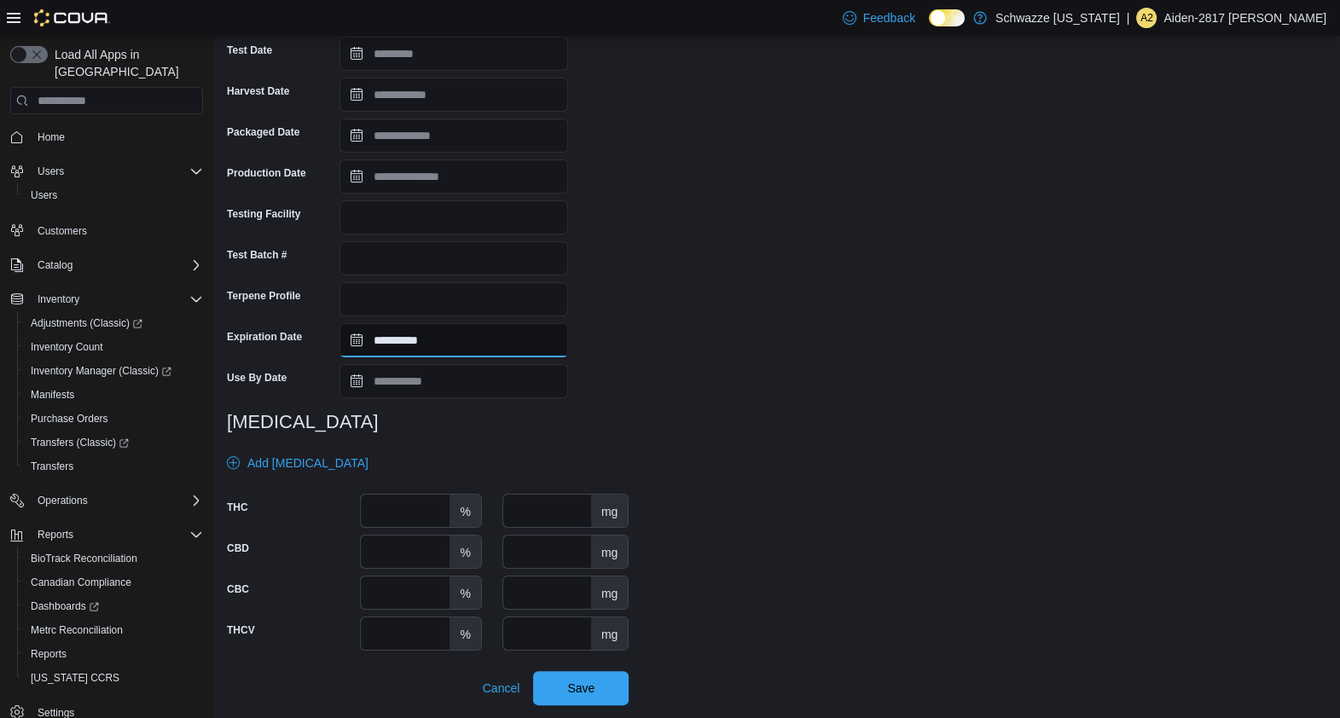
click at [434, 342] on input "**********" at bounding box center [453, 340] width 229 height 34
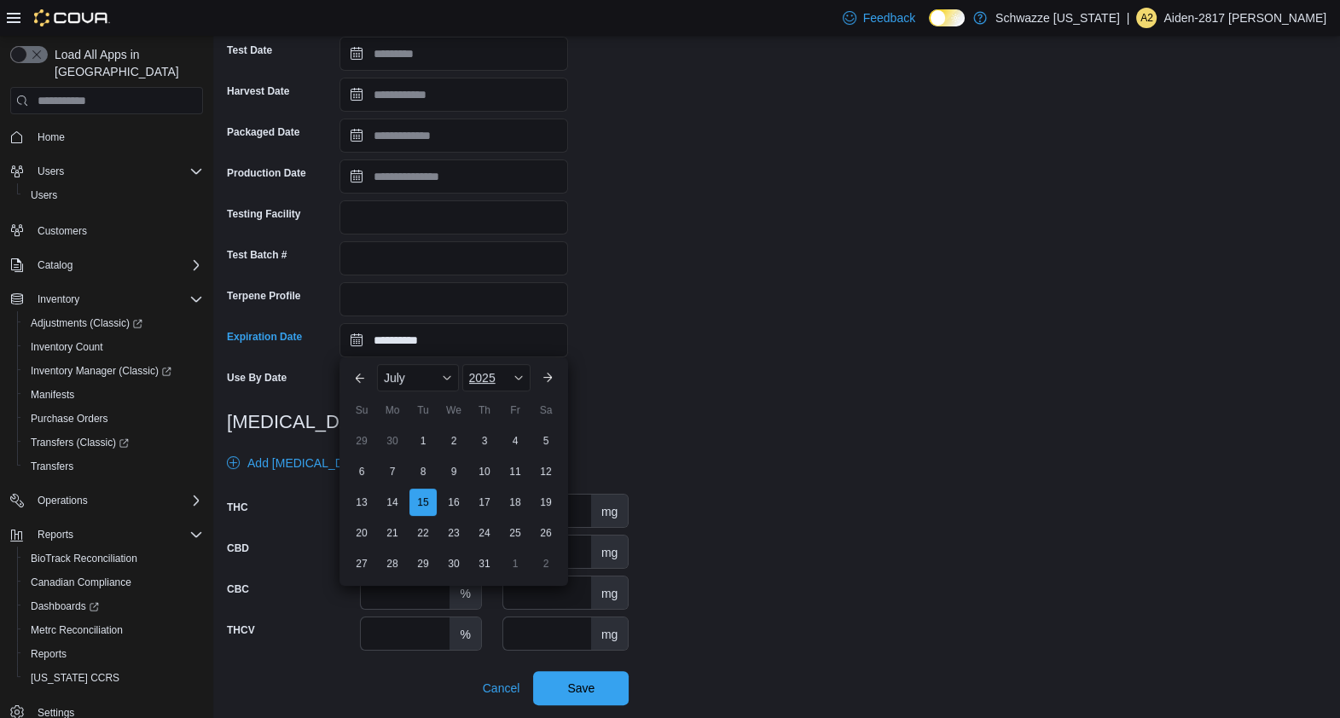
click at [516, 380] on span "Button. Open the year selector. 2025 is currently selected." at bounding box center [518, 378] width 10 height 10
click at [511, 524] on div "2026" at bounding box center [505, 520] width 78 height 20
click at [424, 374] on div "July" at bounding box center [418, 377] width 82 height 27
click at [449, 567] on div "September" at bounding box center [436, 572] width 113 height 20
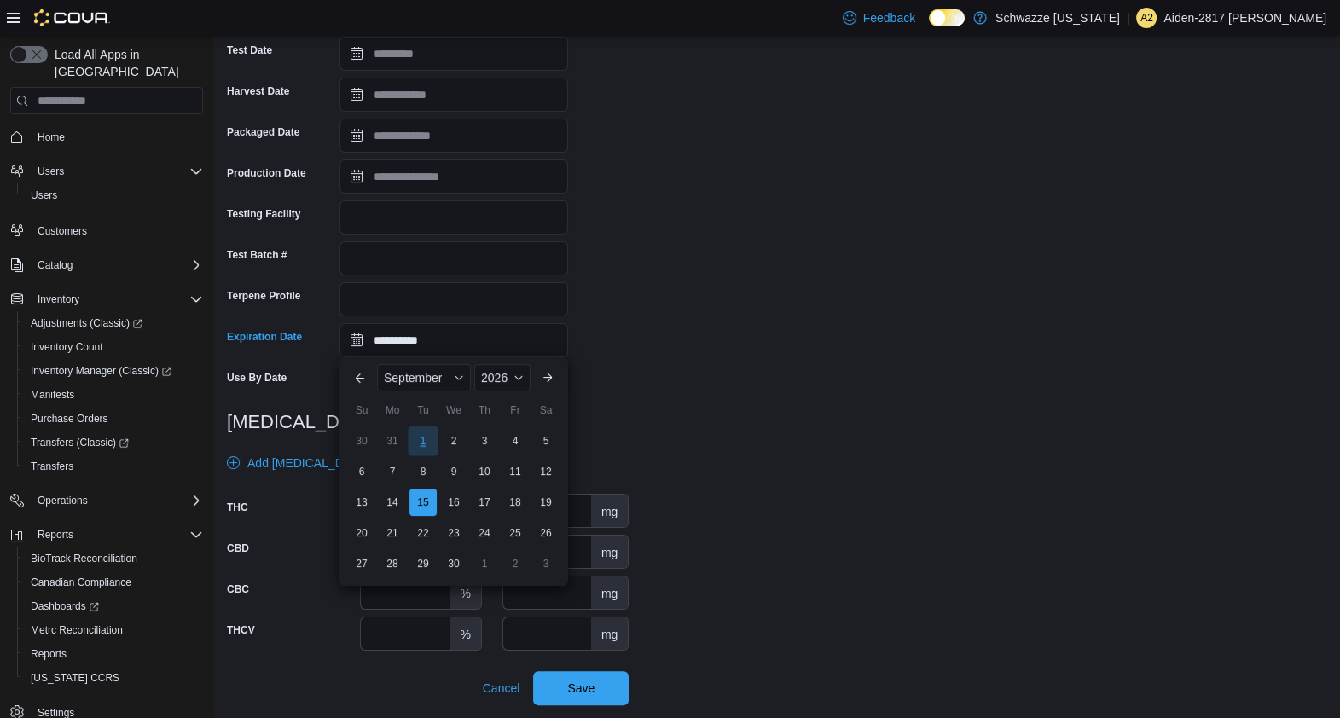
click at [422, 435] on div "1" at bounding box center [423, 441] width 30 height 30
type input "**********"
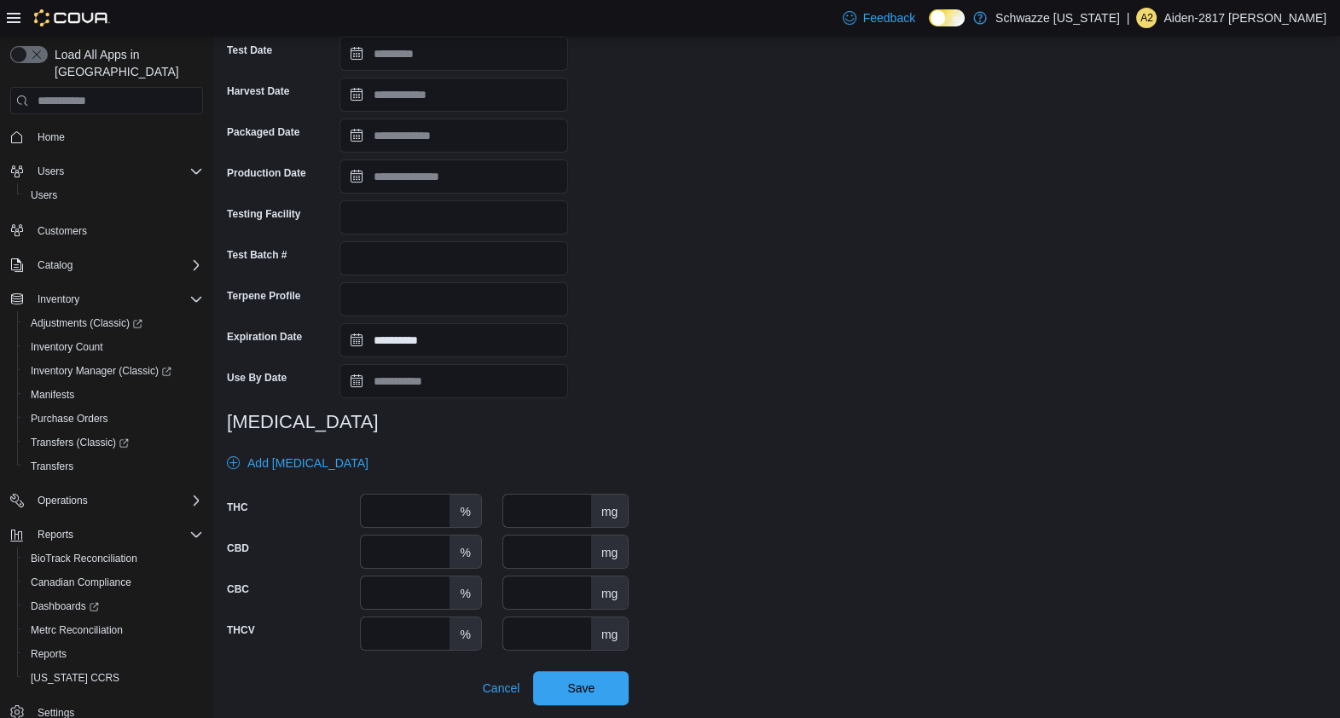
click at [799, 495] on div "**********" at bounding box center [776, 252] width 1099 height 907
click at [606, 684] on span "Save" at bounding box center [580, 687] width 75 height 34
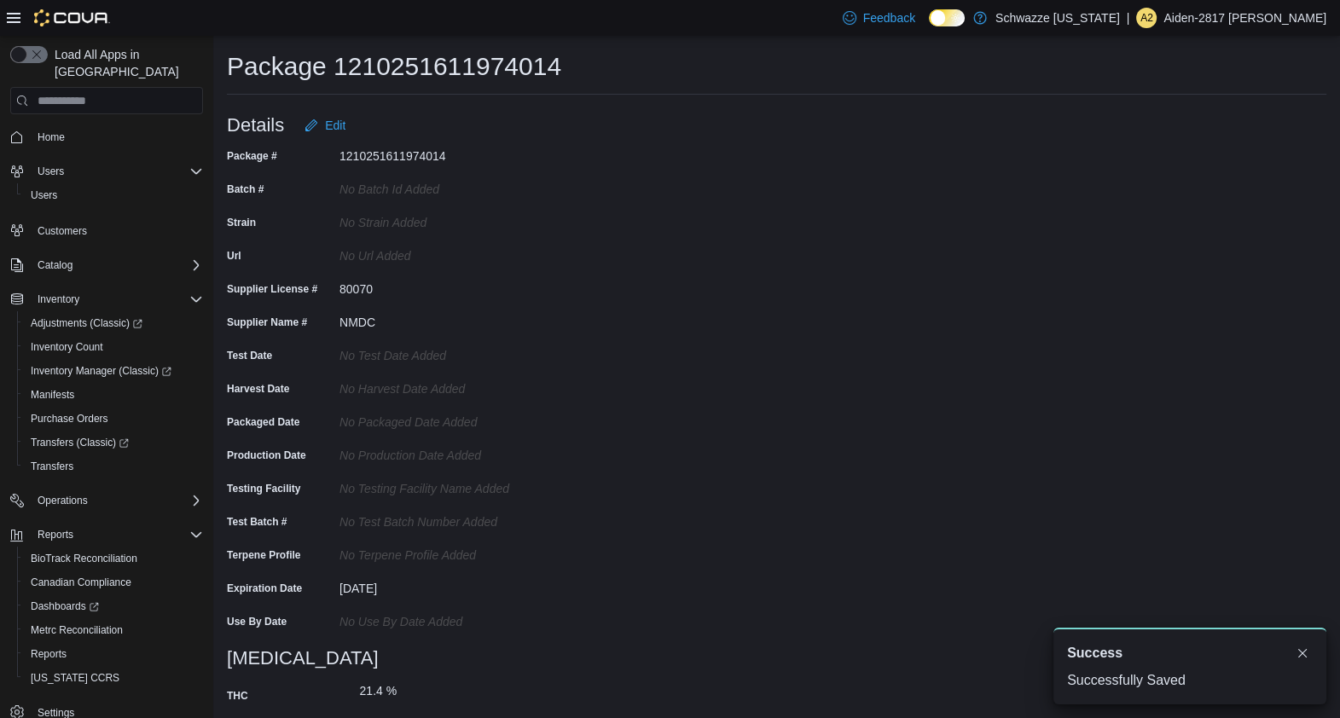
scroll to position [0, 0]
click at [336, 134] on span "Edit" at bounding box center [324, 125] width 41 height 34
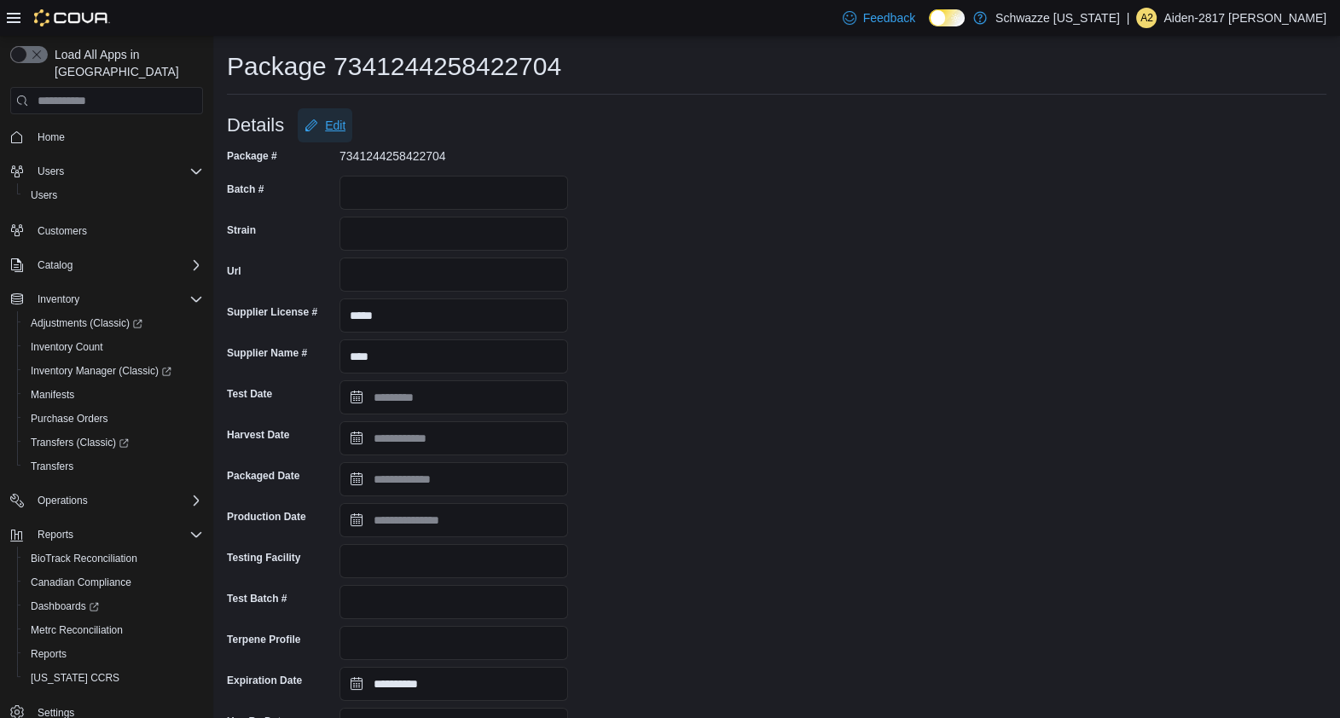
scroll to position [262, 0]
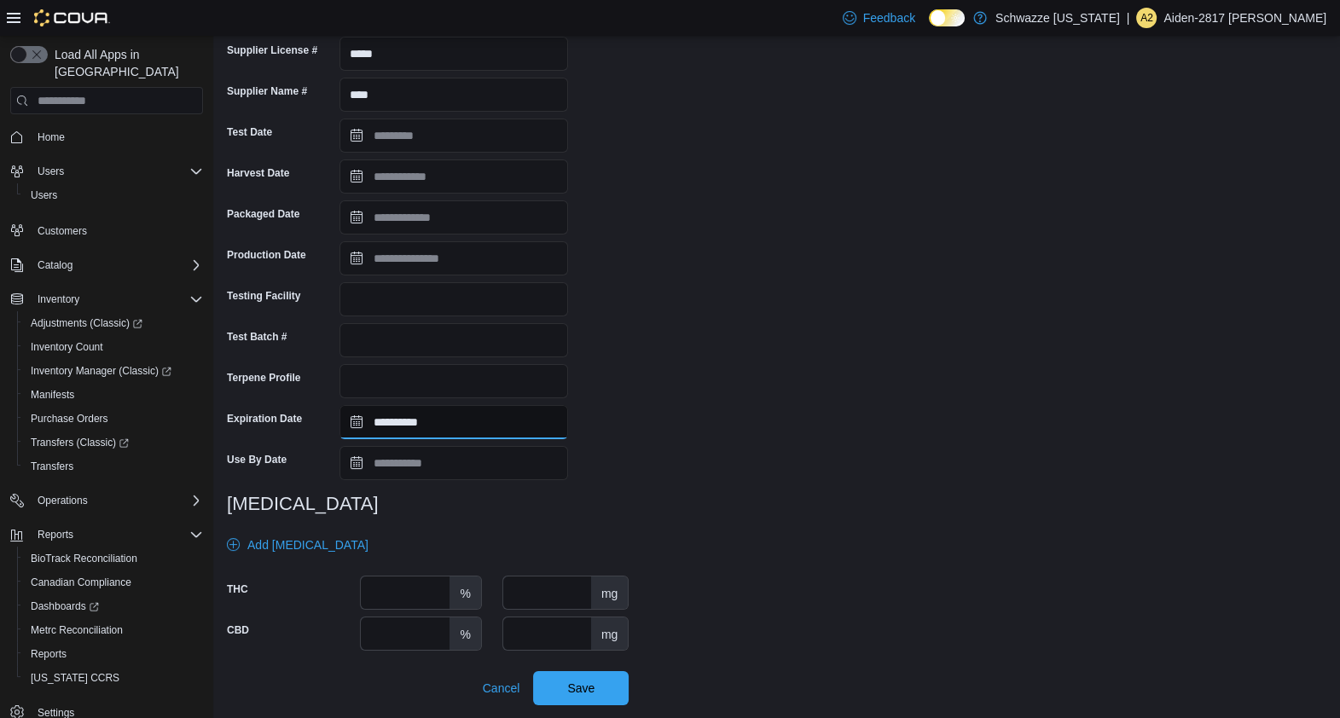
click at [426, 425] on input "**********" at bounding box center [453, 422] width 229 height 34
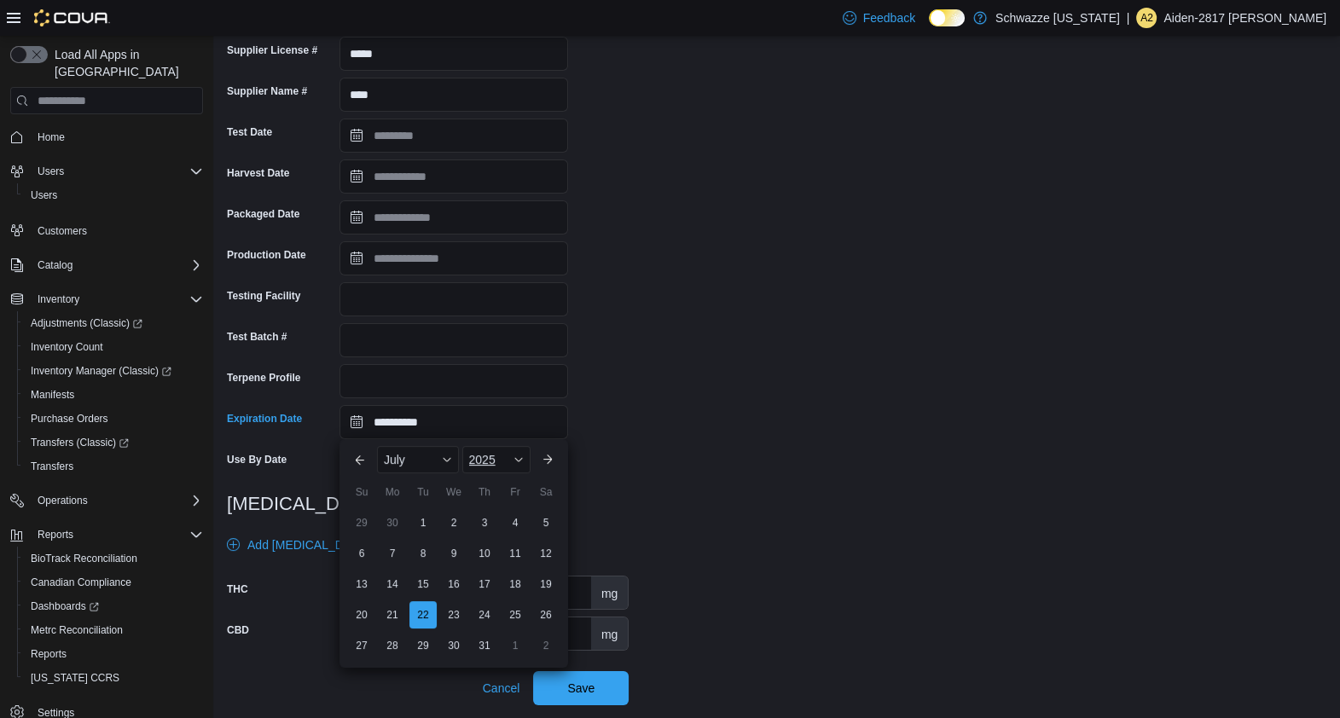
click at [513, 451] on div "2025" at bounding box center [496, 459] width 68 height 27
click at [501, 614] on div "2026" at bounding box center [505, 611] width 78 height 20
click at [429, 466] on div "July" at bounding box center [418, 459] width 82 height 27
click at [432, 654] on div "September" at bounding box center [436, 654] width 113 height 20
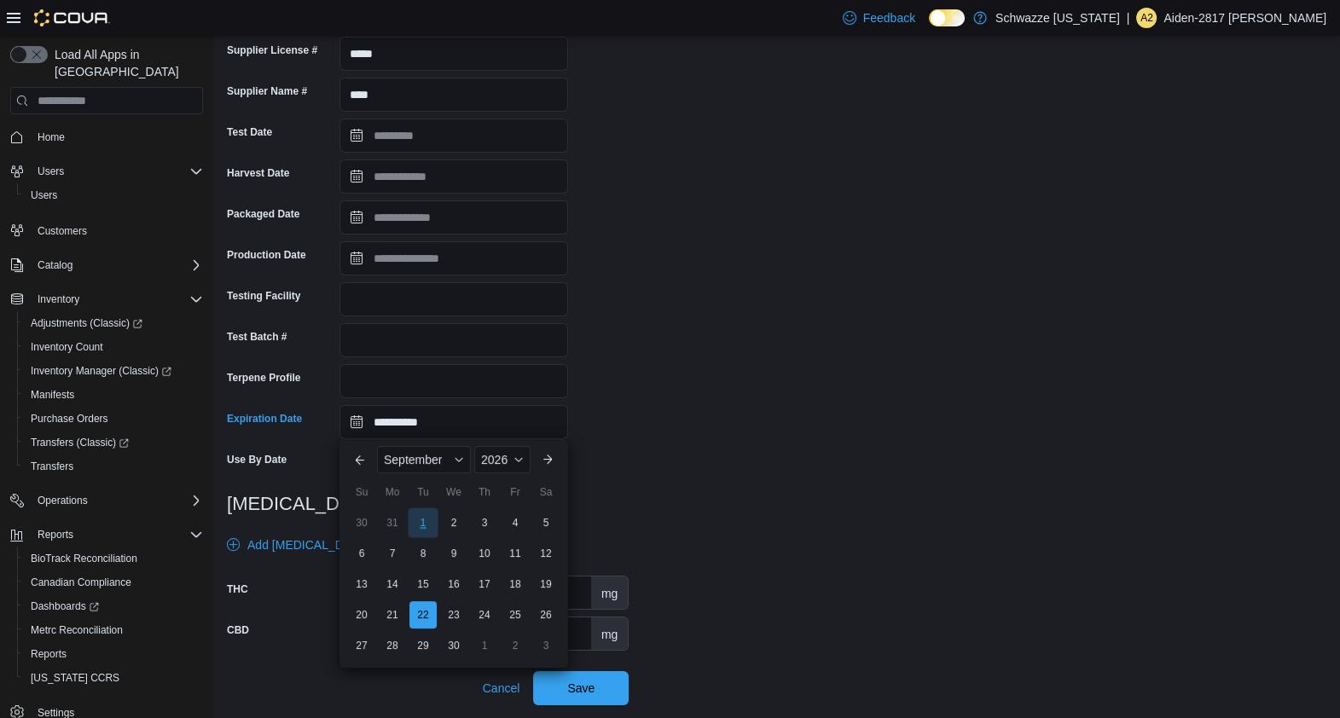
click at [420, 513] on div "1" at bounding box center [423, 522] width 30 height 30
type input "**********"
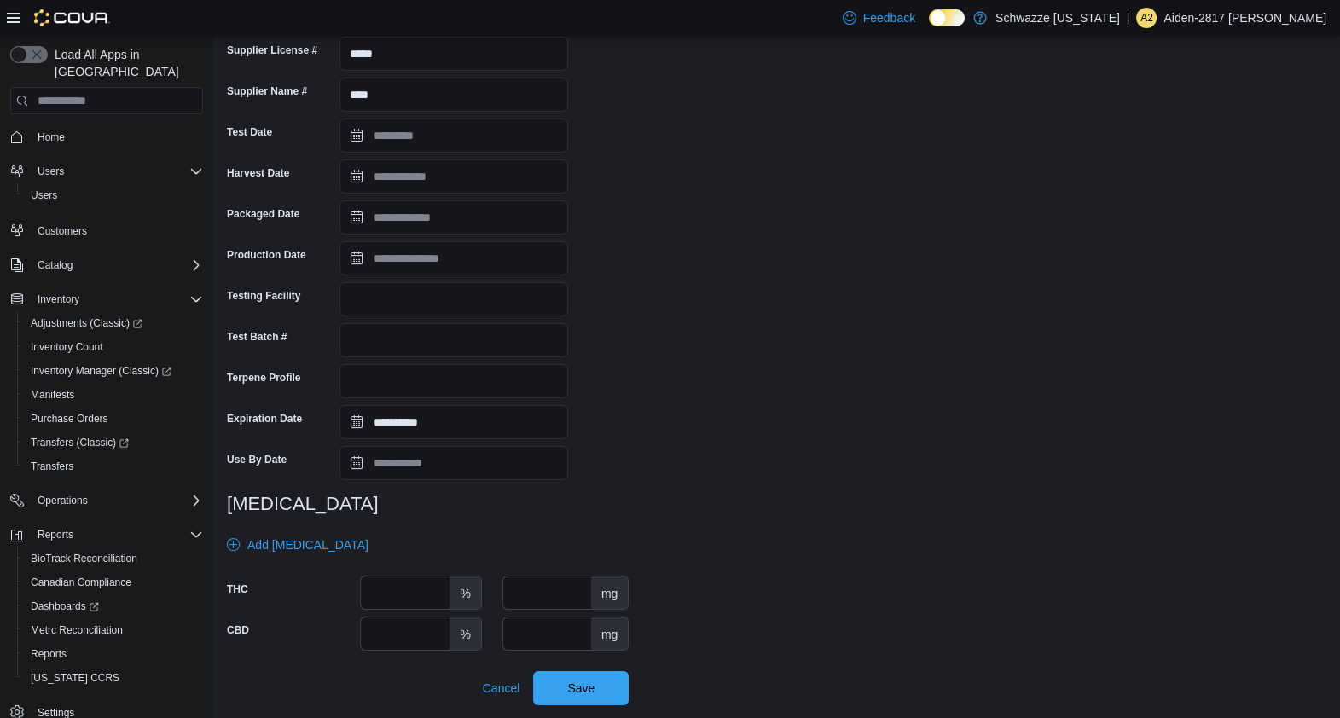
click at [697, 489] on div "**********" at bounding box center [776, 293] width 1099 height 825
click at [590, 686] on span "Save" at bounding box center [580, 687] width 27 height 17
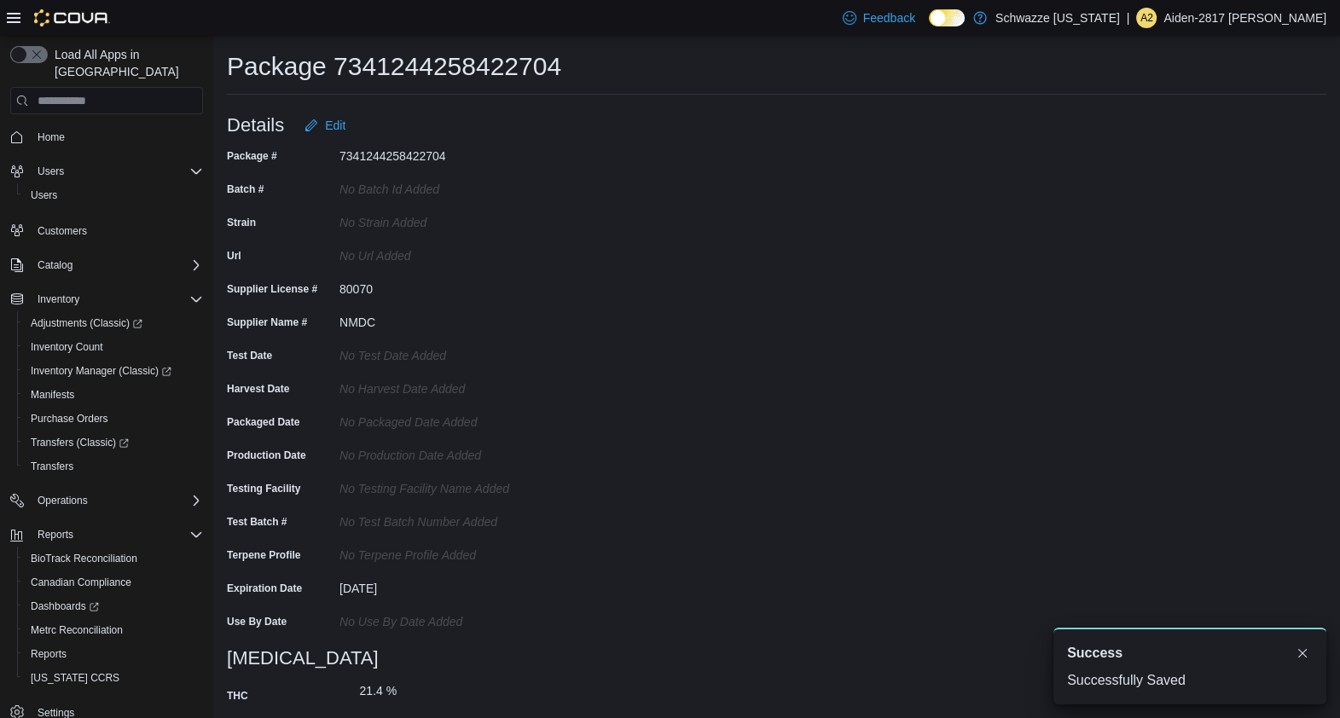
scroll to position [0, 0]
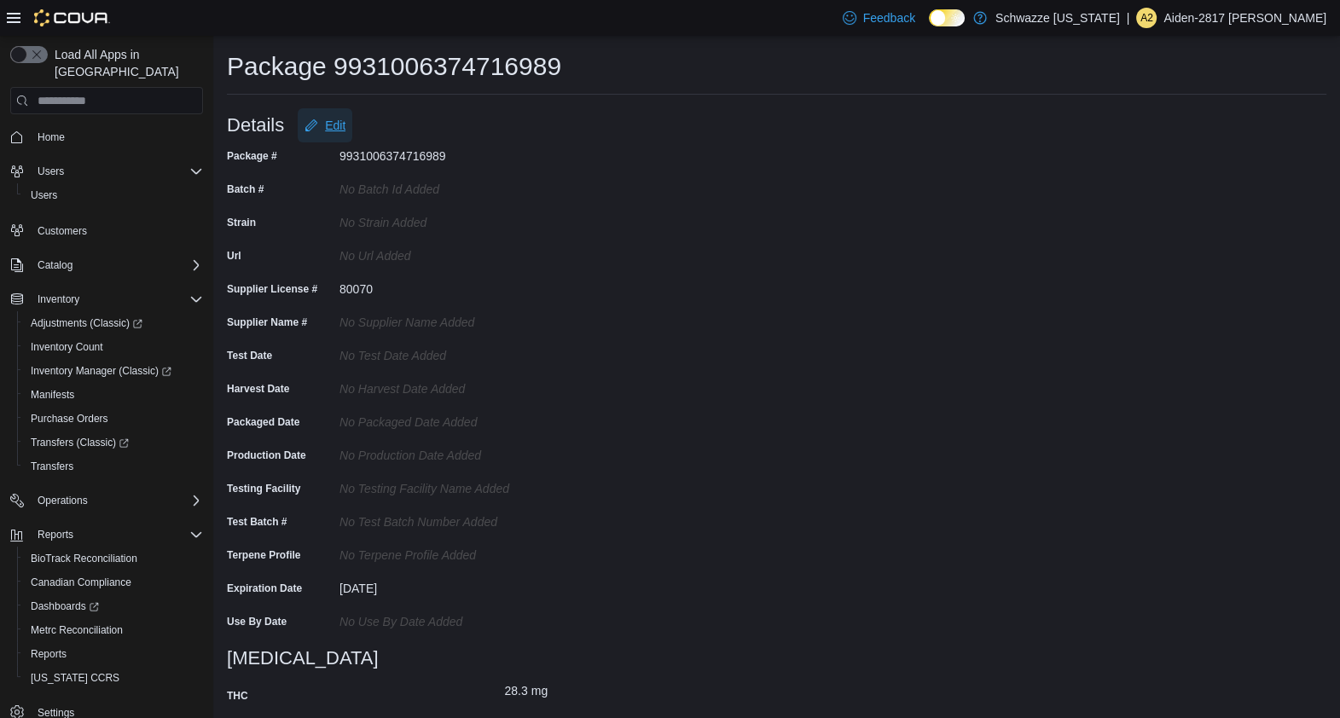
click at [328, 128] on span "Edit" at bounding box center [335, 125] width 20 height 17
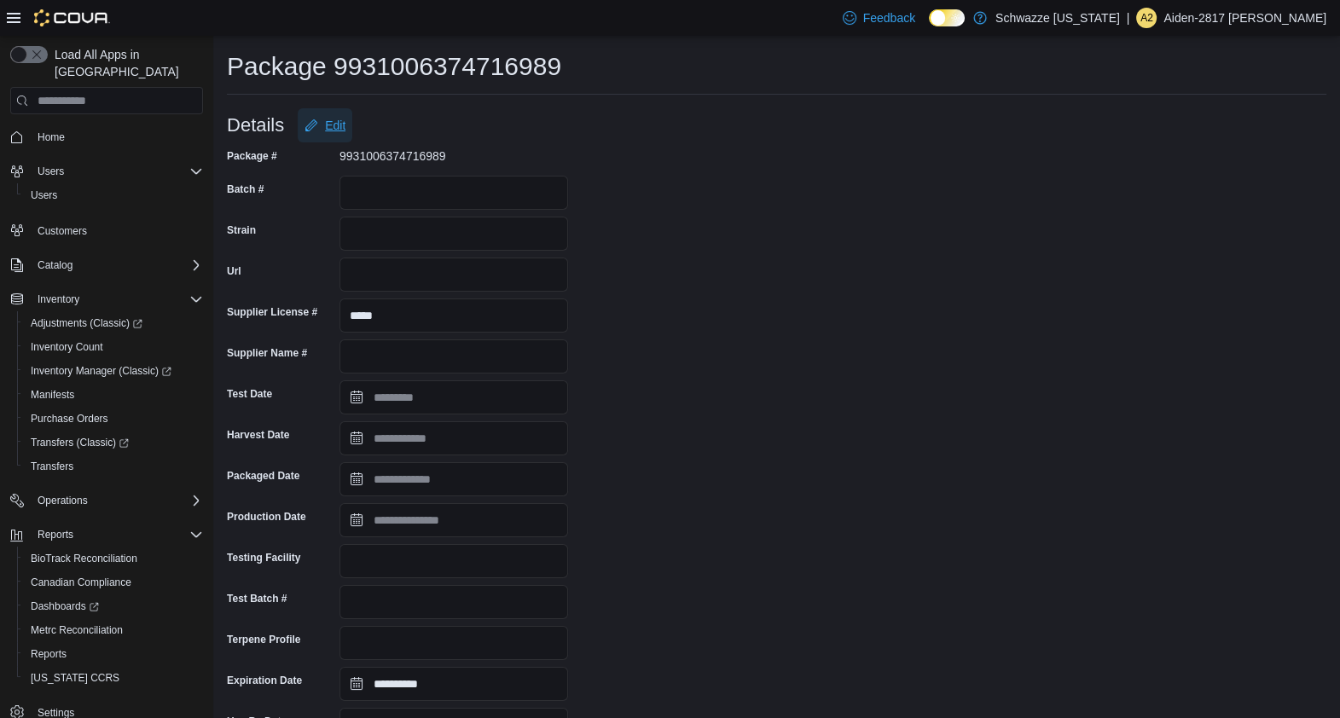
scroll to position [385, 0]
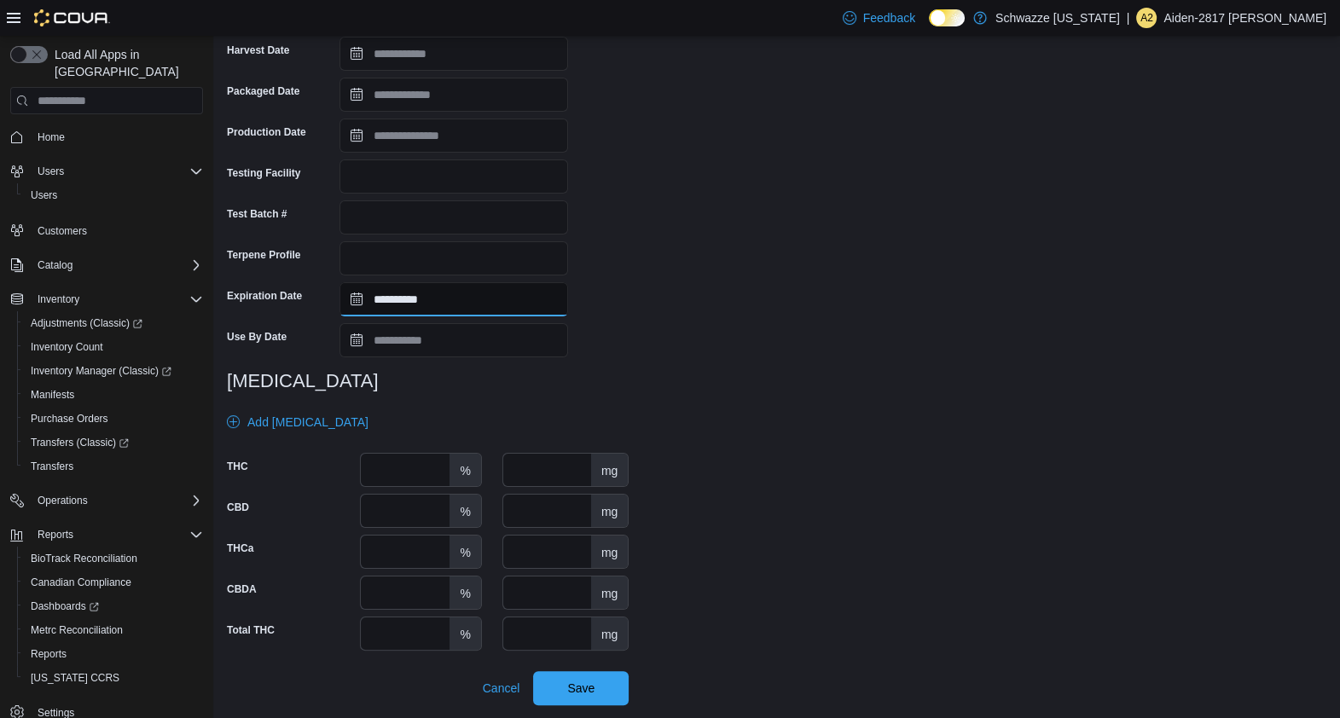
click at [436, 310] on input "**********" at bounding box center [453, 299] width 229 height 34
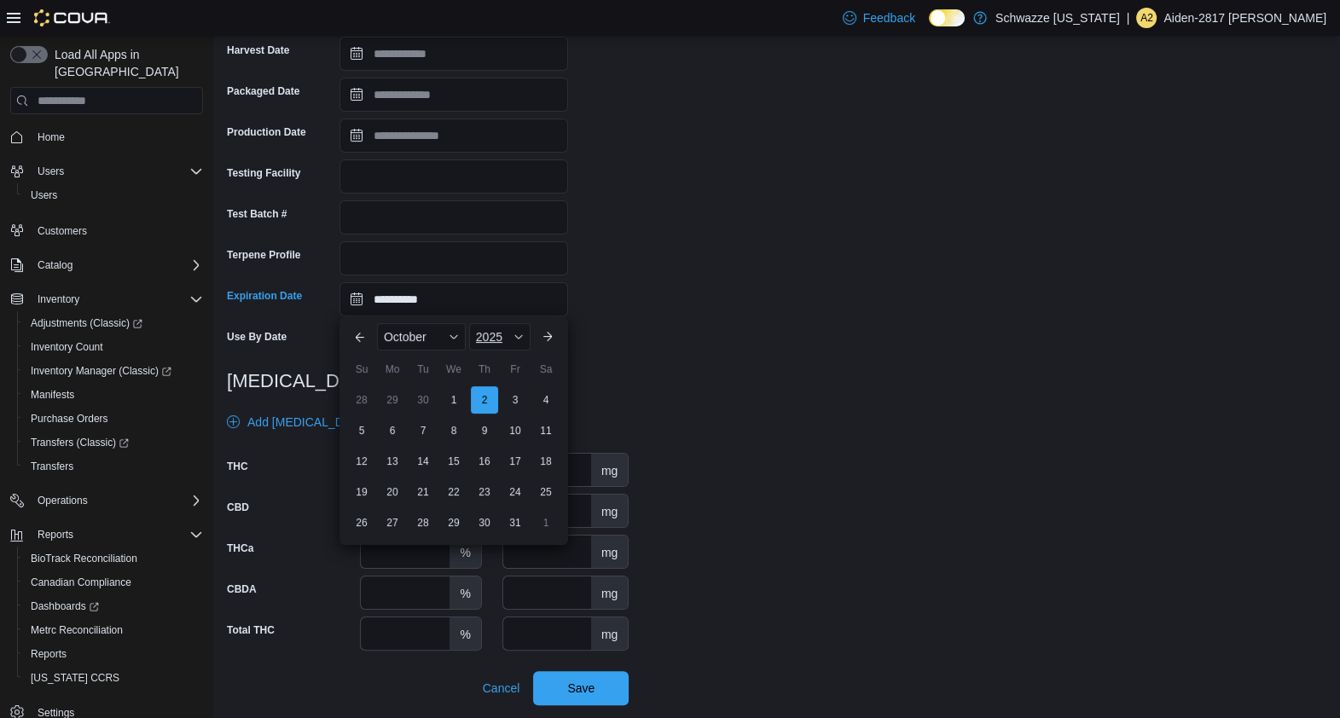
click at [526, 333] on div "2025" at bounding box center [499, 336] width 61 height 27
click at [515, 465] on div "2026" at bounding box center [511, 471] width 78 height 20
click at [454, 342] on div "October" at bounding box center [421, 336] width 89 height 27
click at [415, 527] on div "September" at bounding box center [436, 531] width 113 height 20
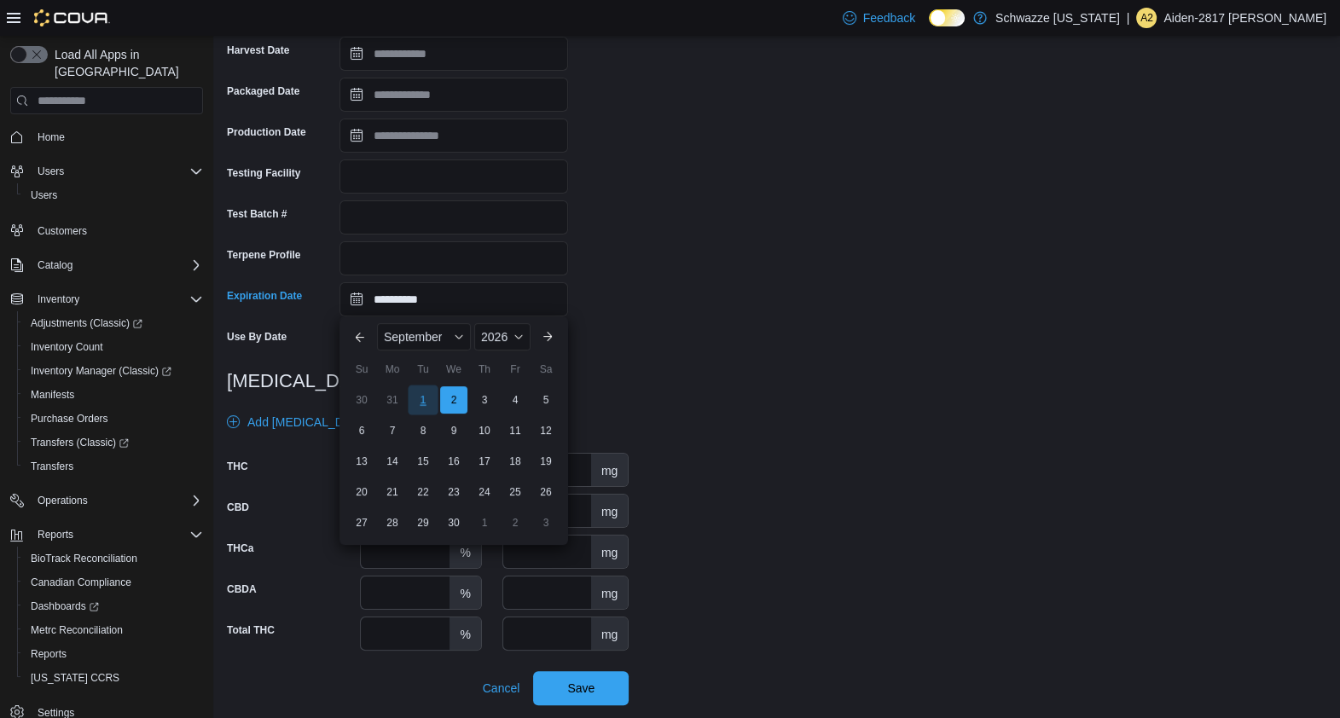
click at [418, 397] on div "1" at bounding box center [423, 400] width 30 height 30
type input "**********"
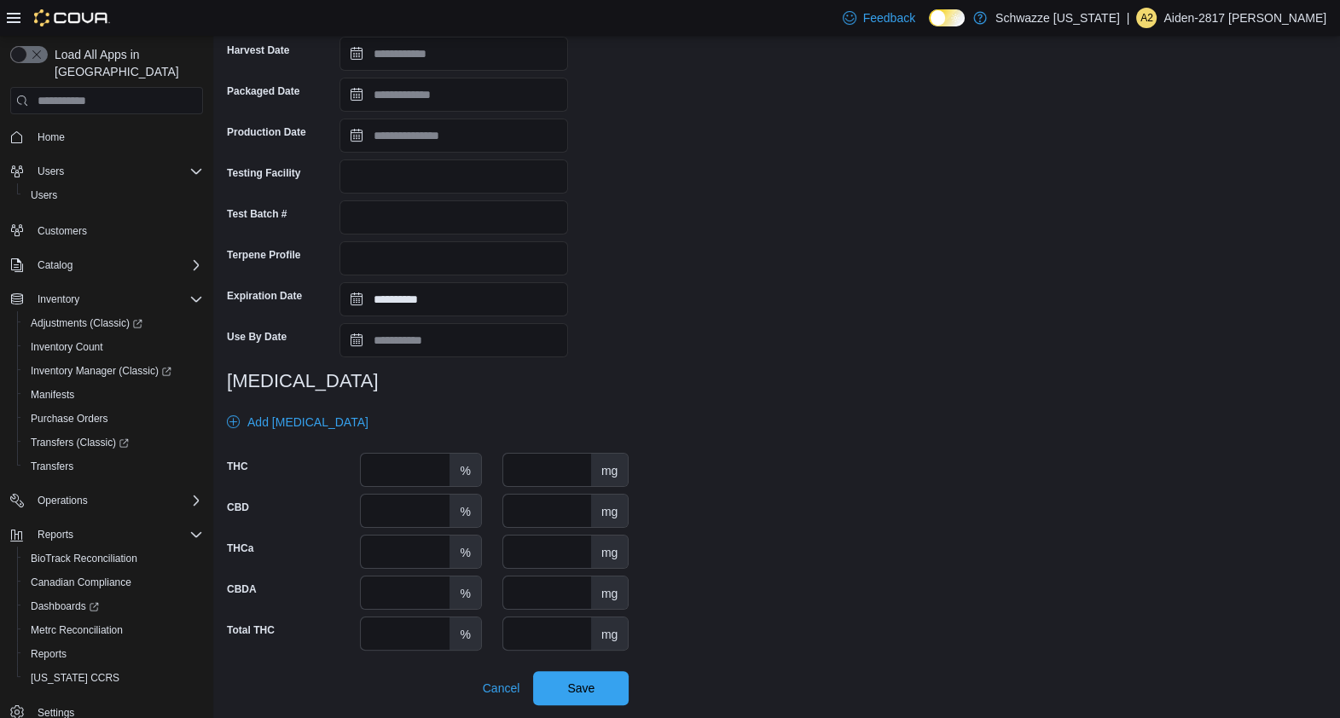
click at [838, 405] on div "**********" at bounding box center [776, 232] width 1099 height 948
click at [612, 698] on span "Save" at bounding box center [580, 687] width 75 height 34
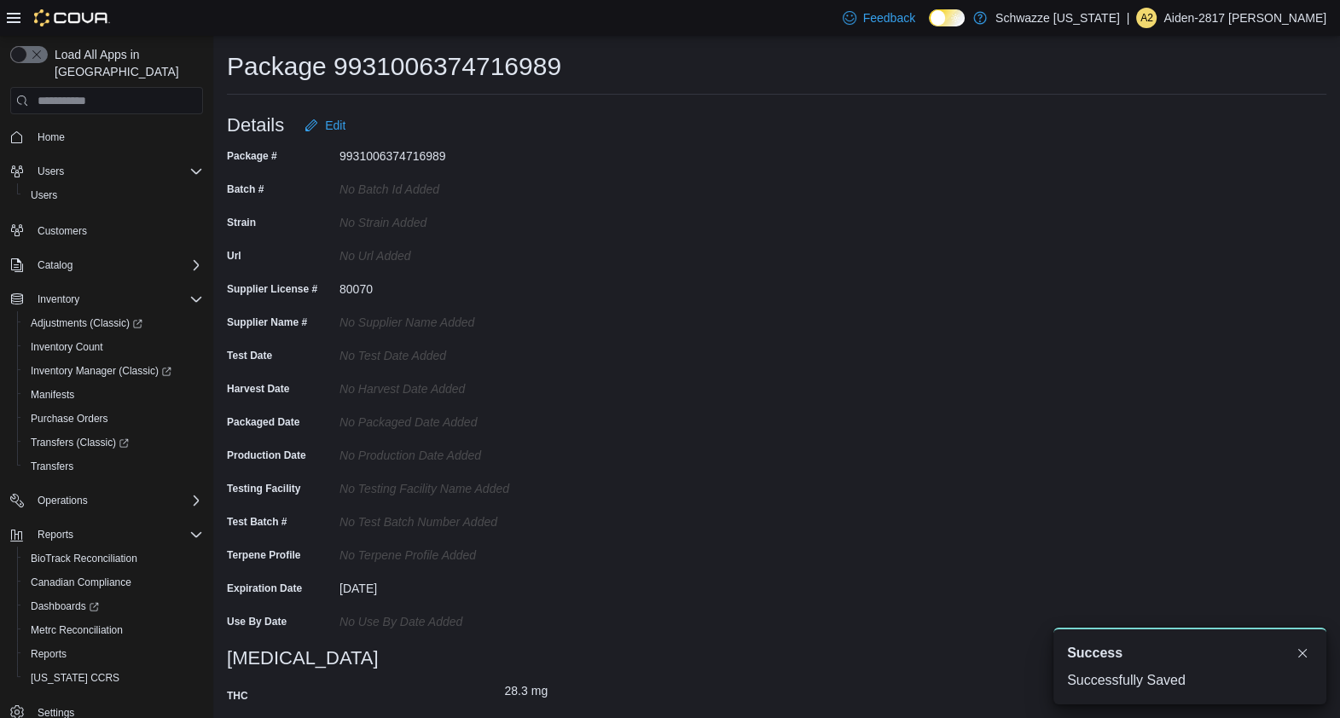
scroll to position [0, 0]
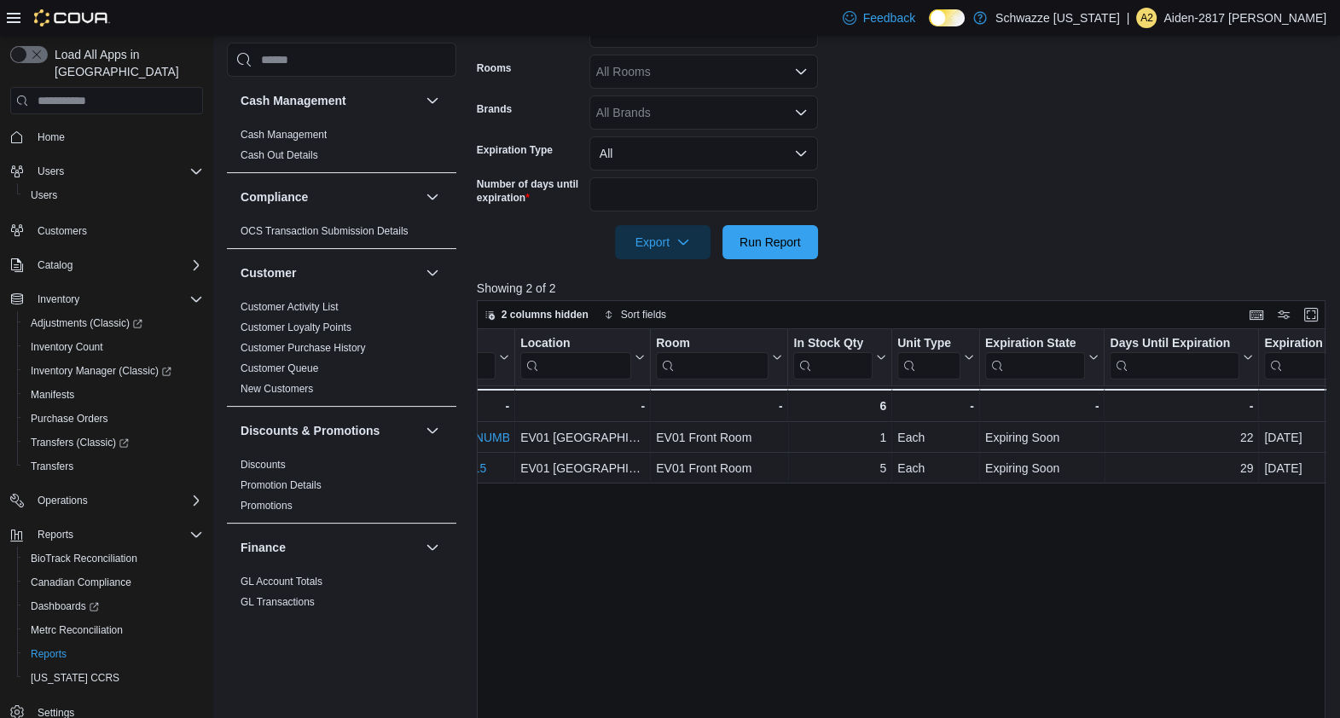
scroll to position [0, 727]
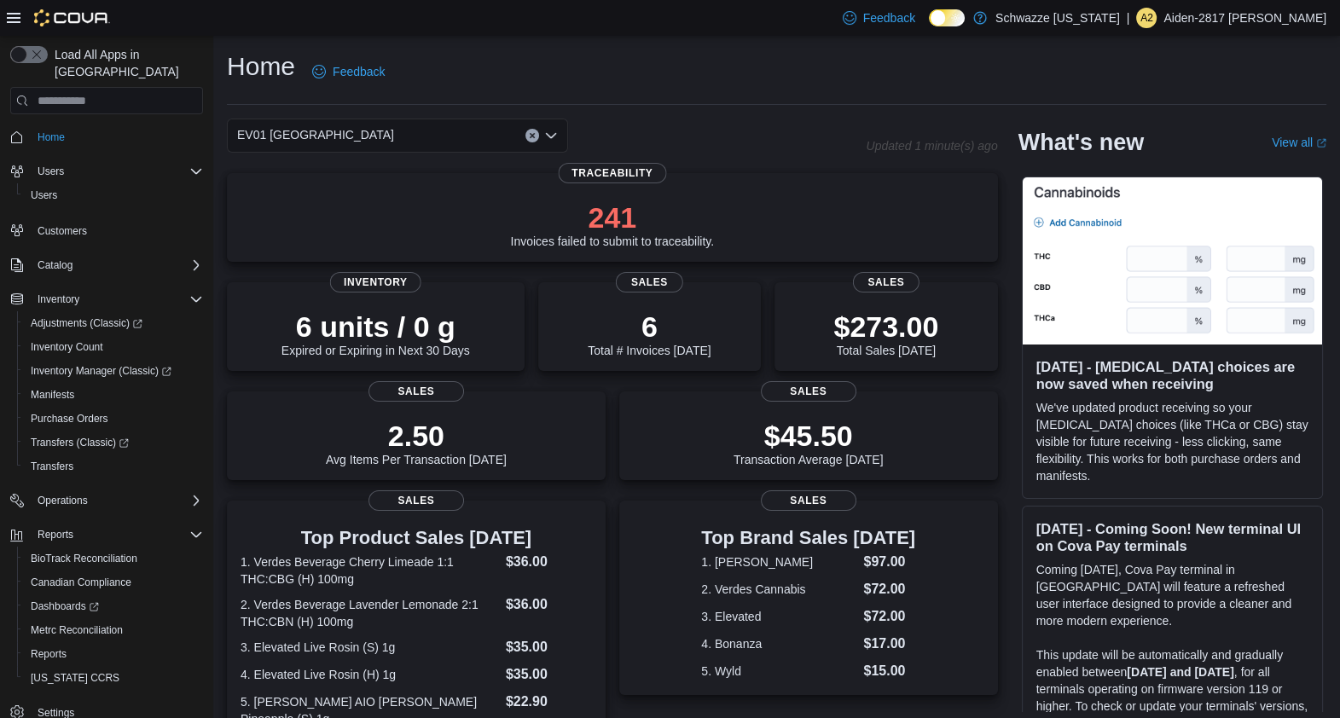
click at [12, 22] on icon at bounding box center [14, 18] width 14 height 10
